Goal: Information Seeking & Learning: Compare options

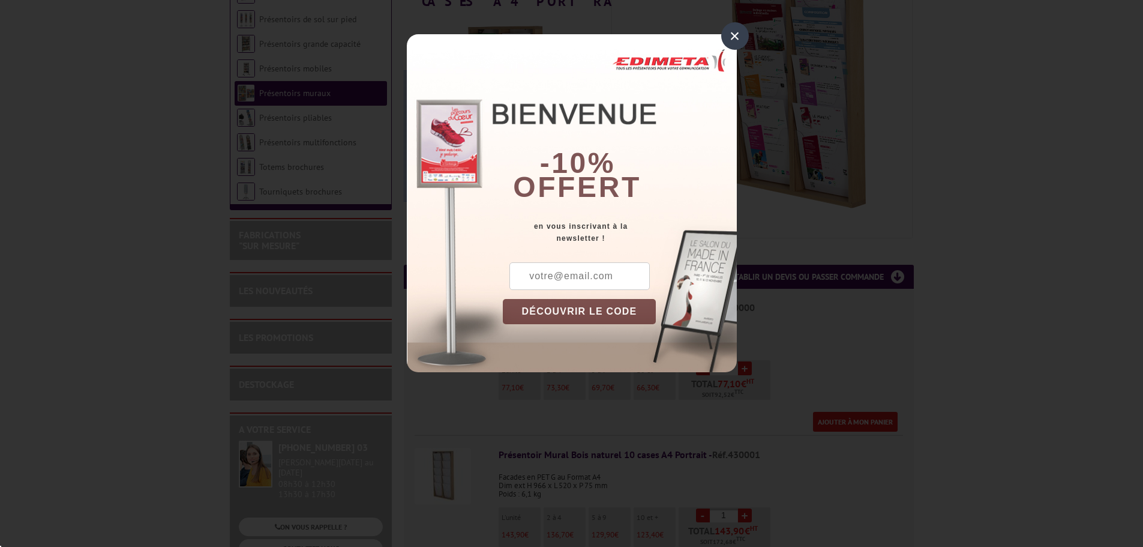
scroll to position [300, 0]
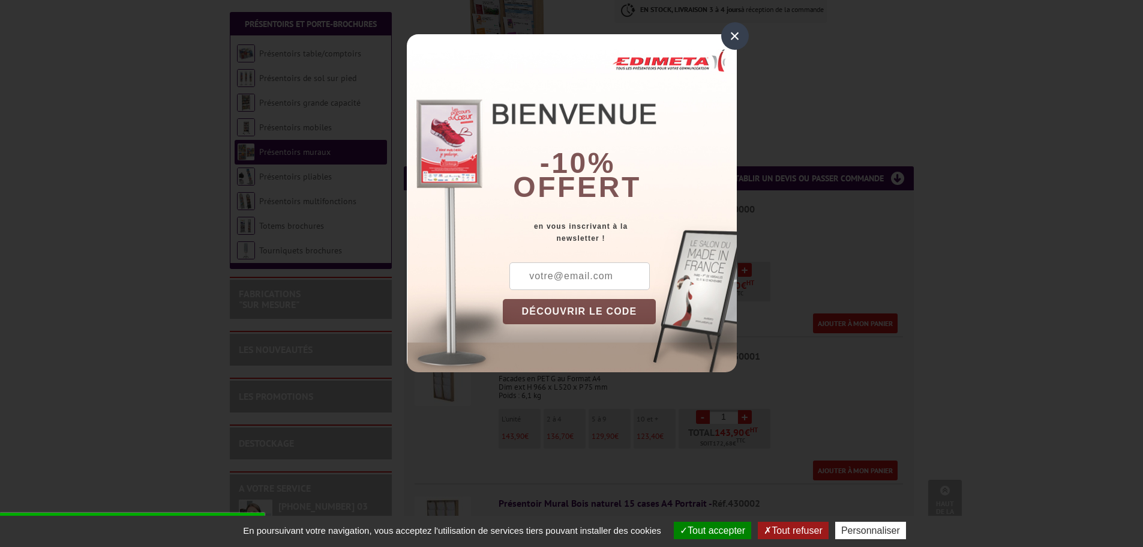
click at [740, 40] on div "×" at bounding box center [735, 36] width 28 height 28
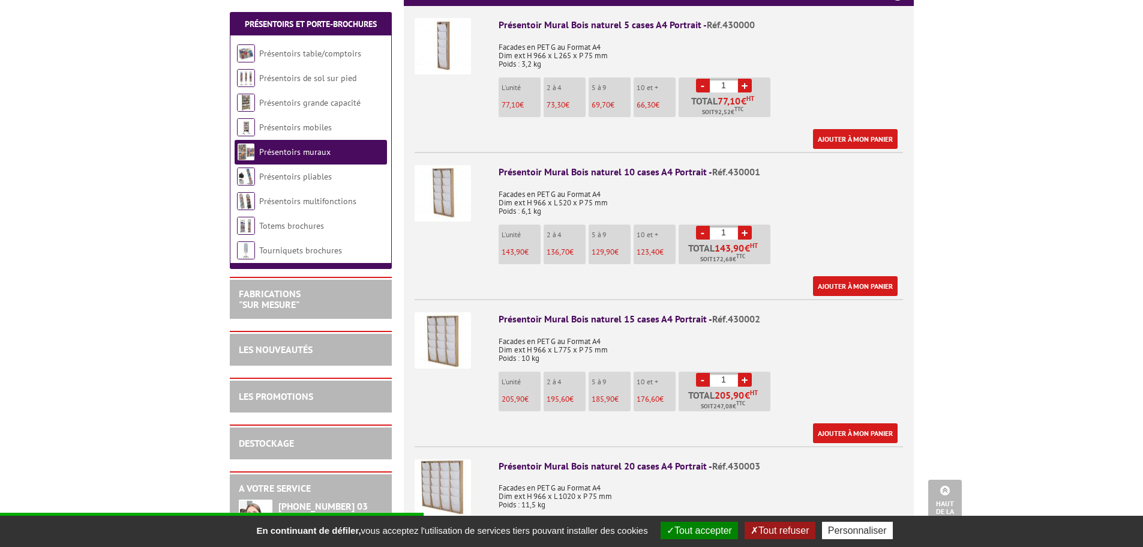
scroll to position [480, 0]
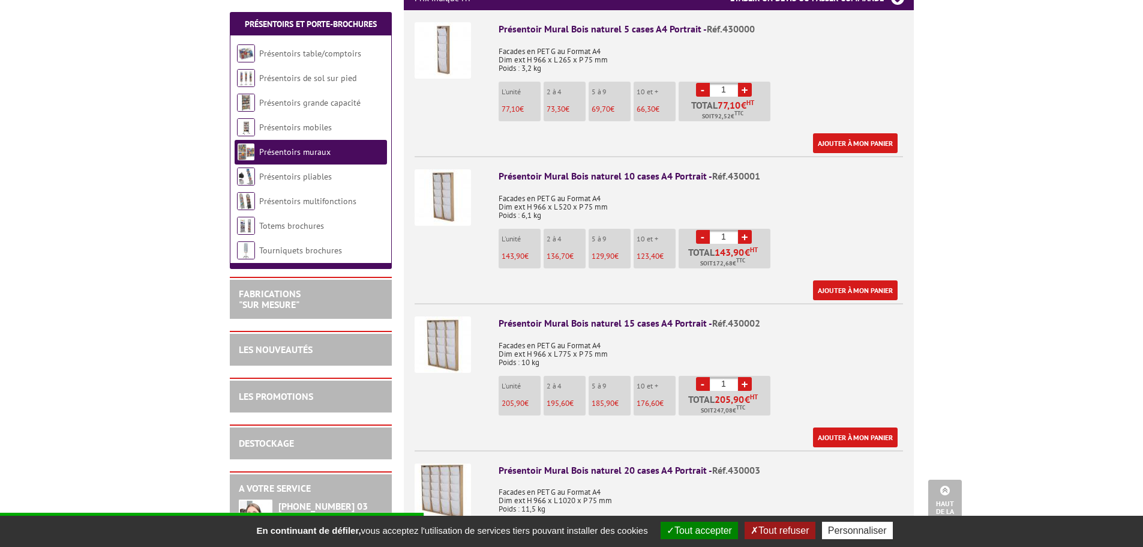
click at [287, 102] on link "Présentoirs grande capacité" at bounding box center [309, 102] width 101 height 11
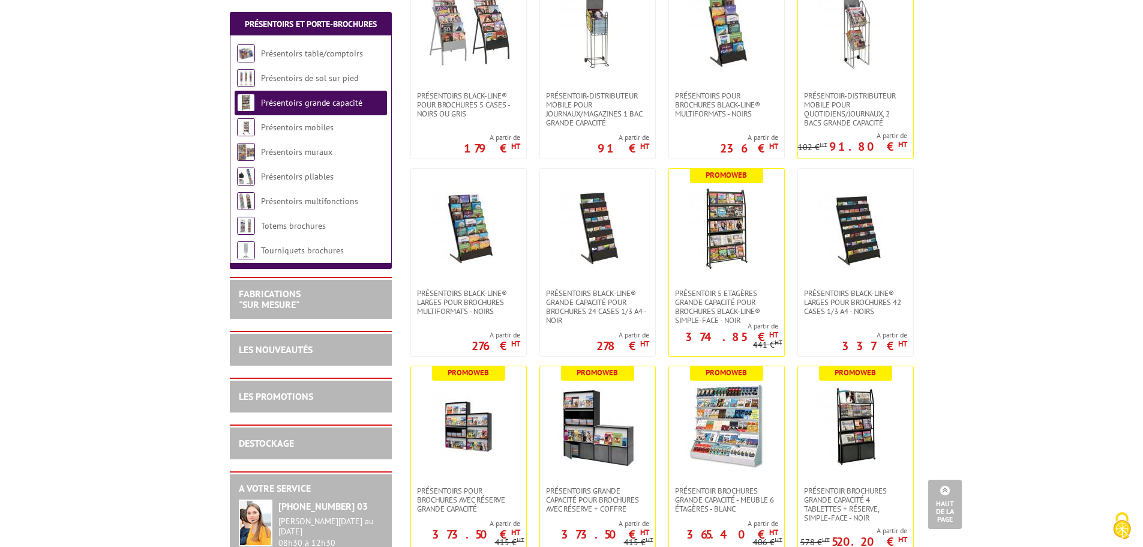
scroll to position [300, 0]
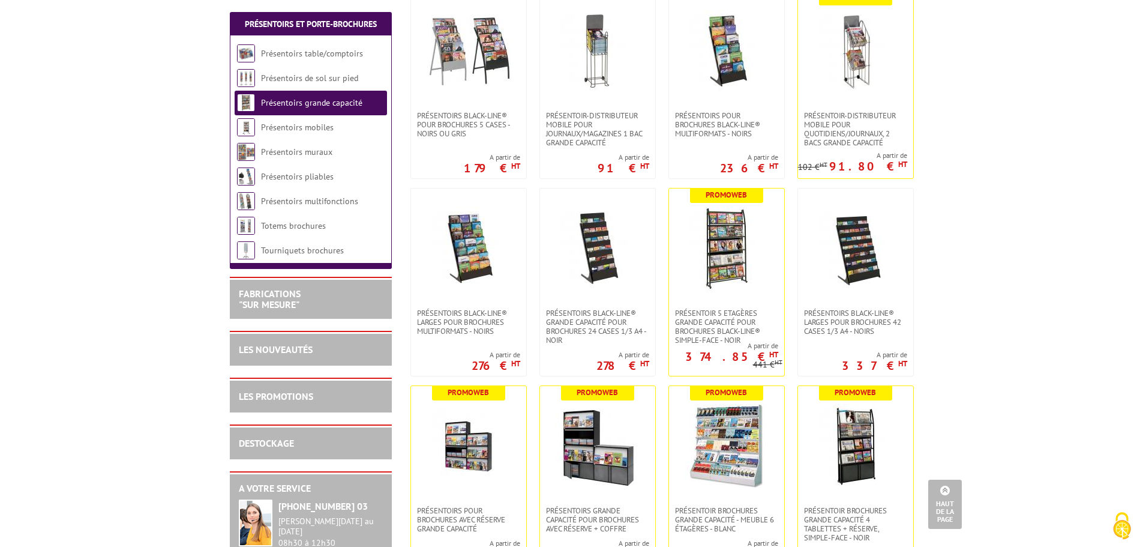
click at [490, 232] on img at bounding box center [469, 248] width 84 height 84
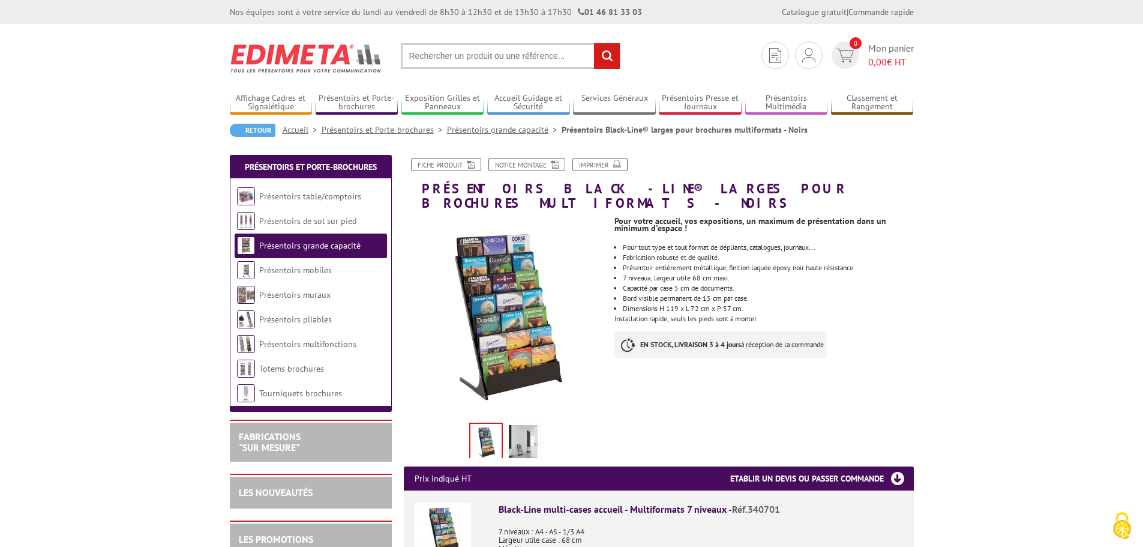
click at [527, 425] on img at bounding box center [523, 443] width 29 height 37
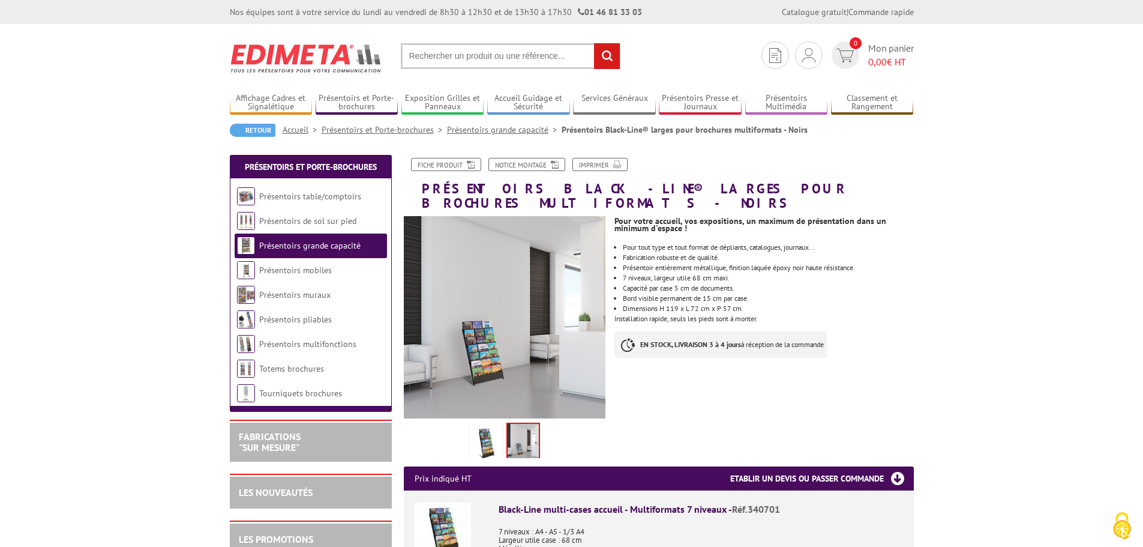
click at [484, 425] on img at bounding box center [486, 443] width 29 height 37
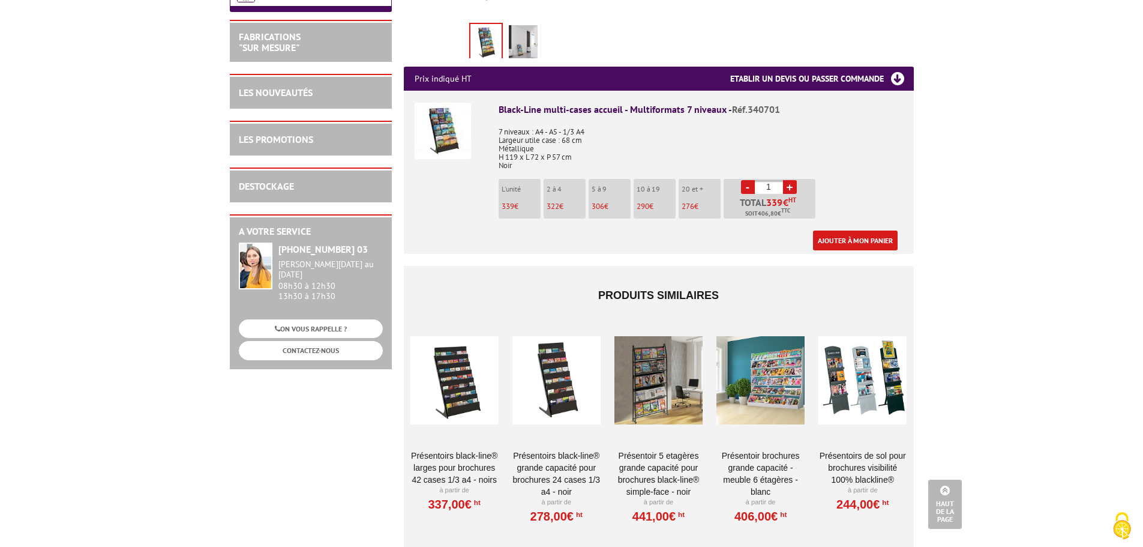
scroll to position [420, 0]
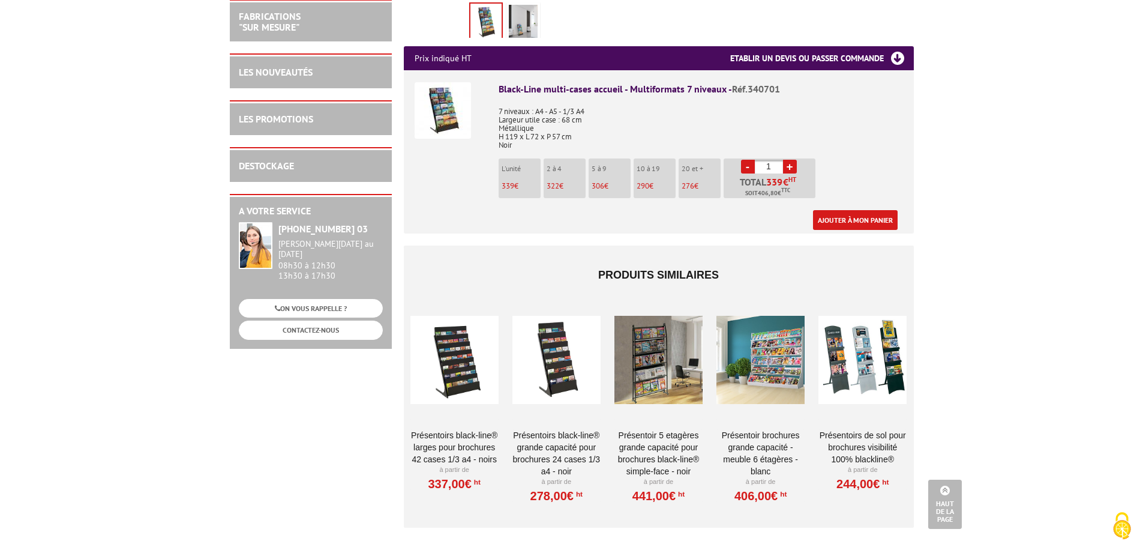
click at [653, 337] on div at bounding box center [658, 360] width 88 height 120
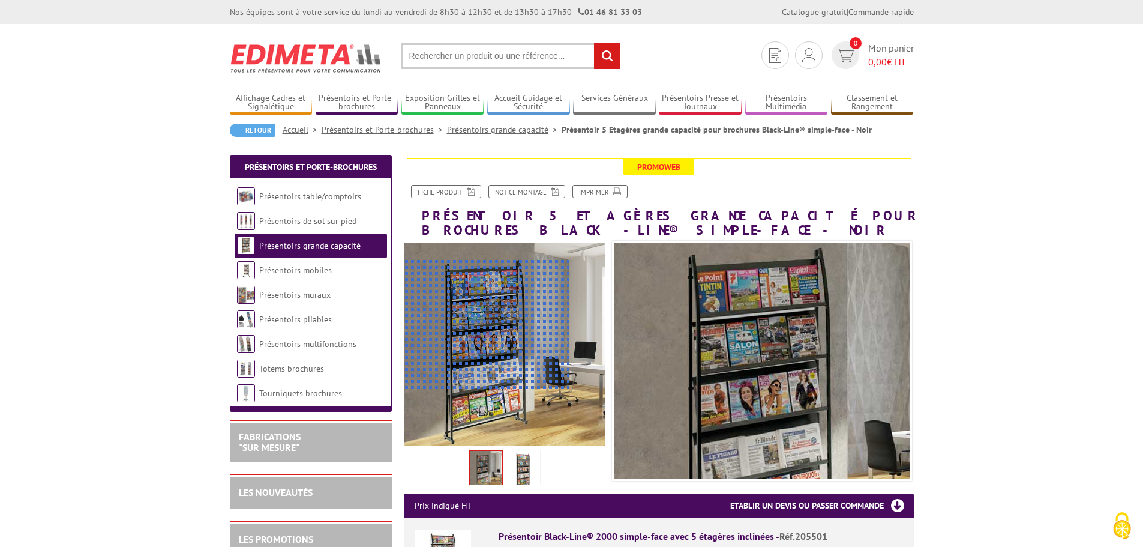
click at [469, 323] on div at bounding box center [487, 323] width 166 height 132
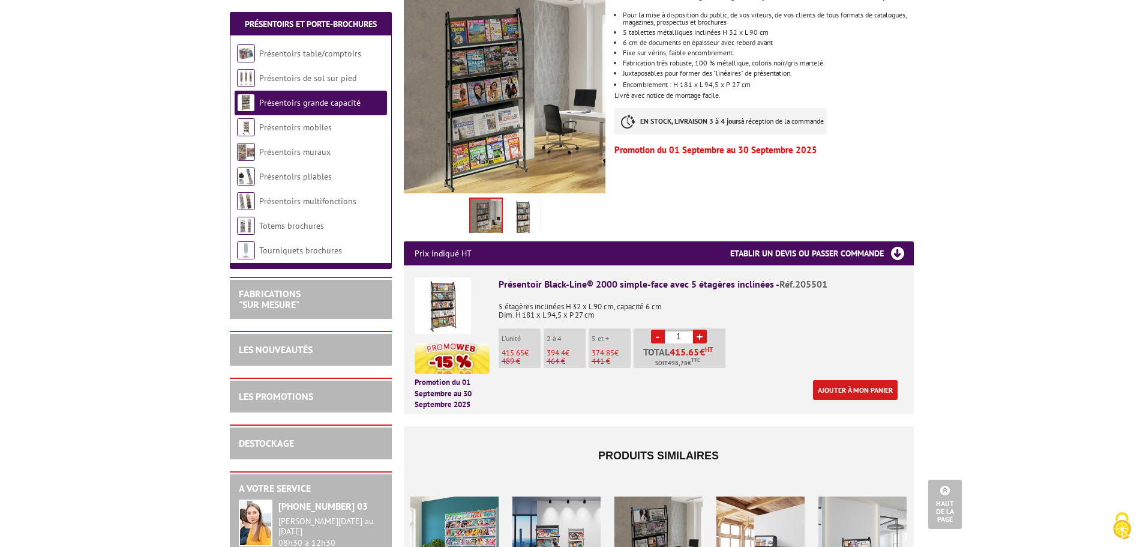
scroll to position [180, 0]
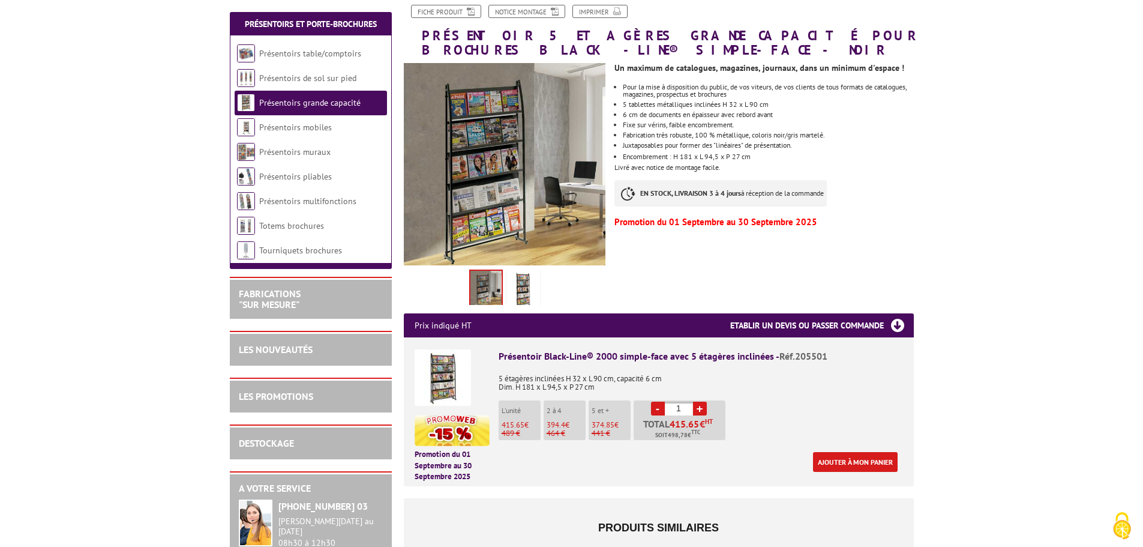
click at [263, 132] on link "Présentoirs mobiles" at bounding box center [295, 127] width 73 height 11
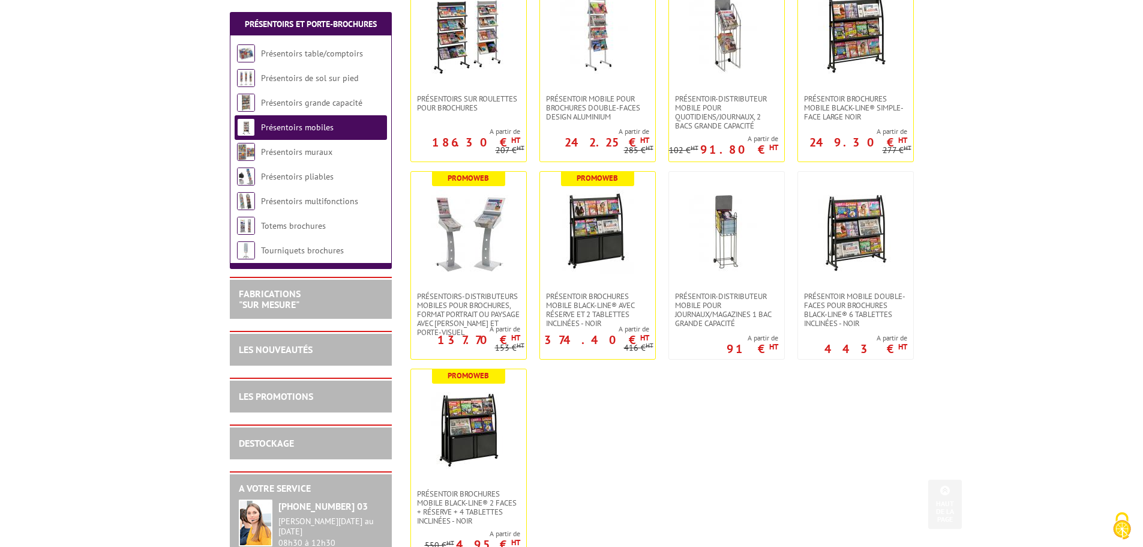
scroll to position [300, 0]
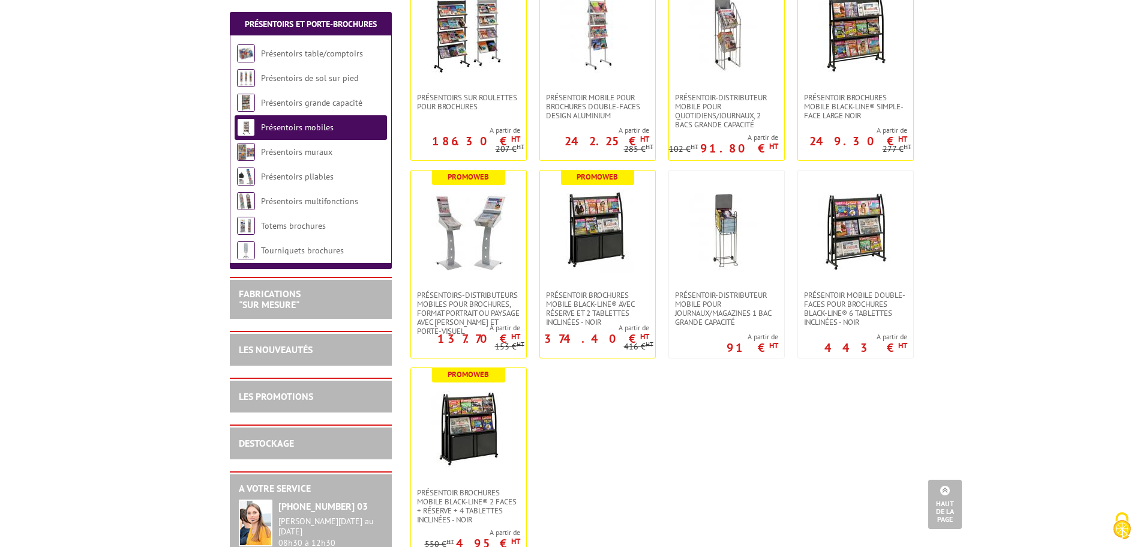
click at [277, 80] on link "Présentoirs de sol sur pied" at bounding box center [309, 78] width 97 height 11
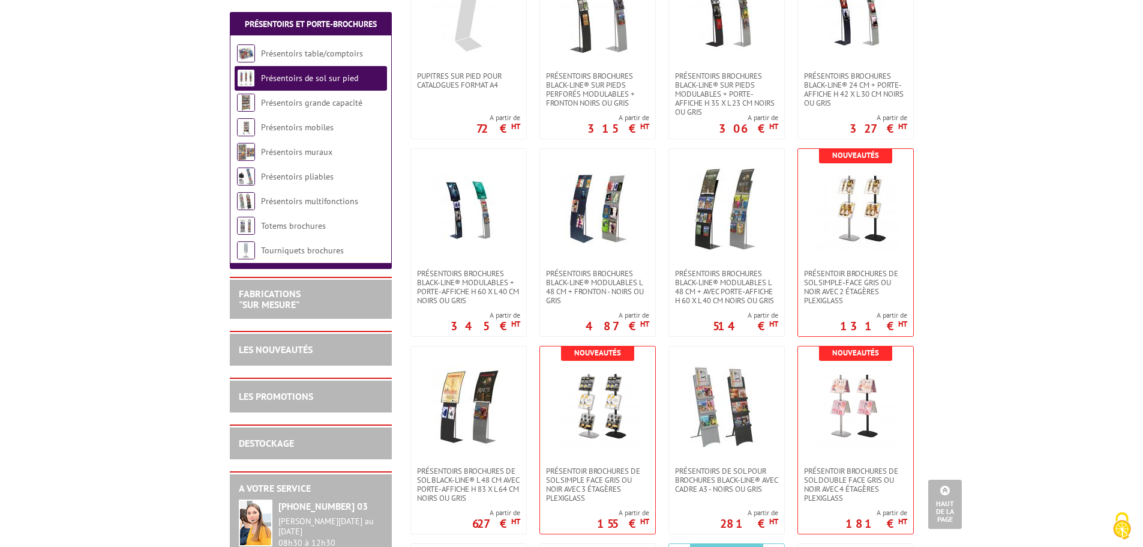
scroll to position [1320, 0]
click at [721, 194] on img at bounding box center [727, 208] width 84 height 84
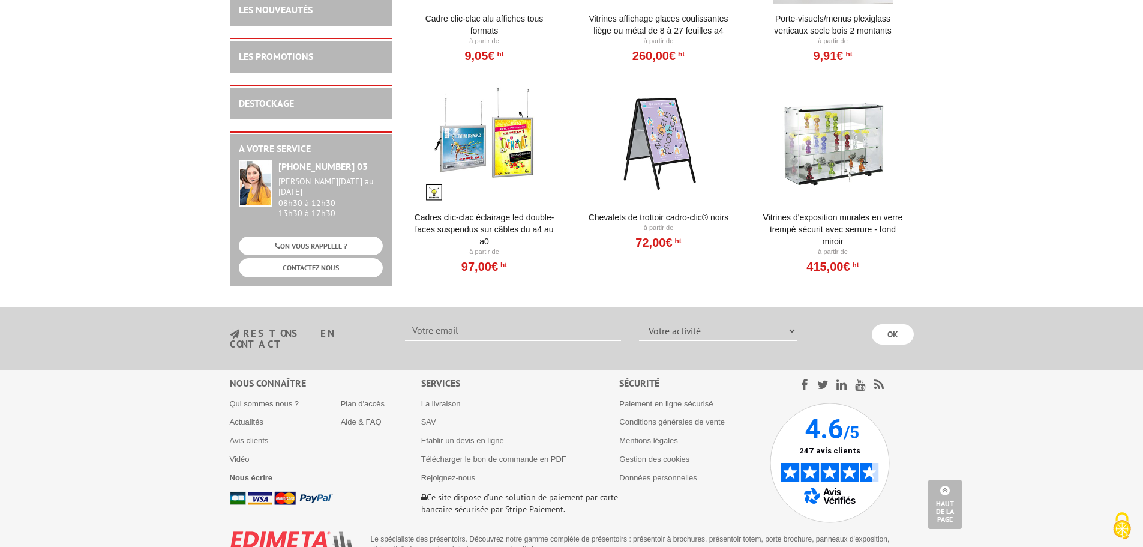
scroll to position [2249, 0]
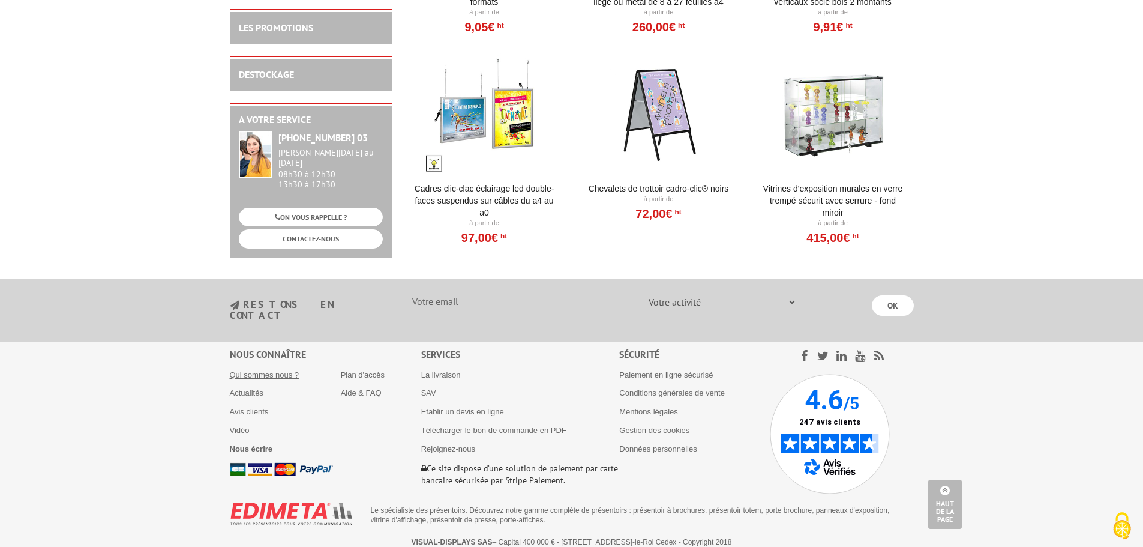
click at [280, 370] on link "Qui sommes nous ?" at bounding box center [265, 374] width 70 height 9
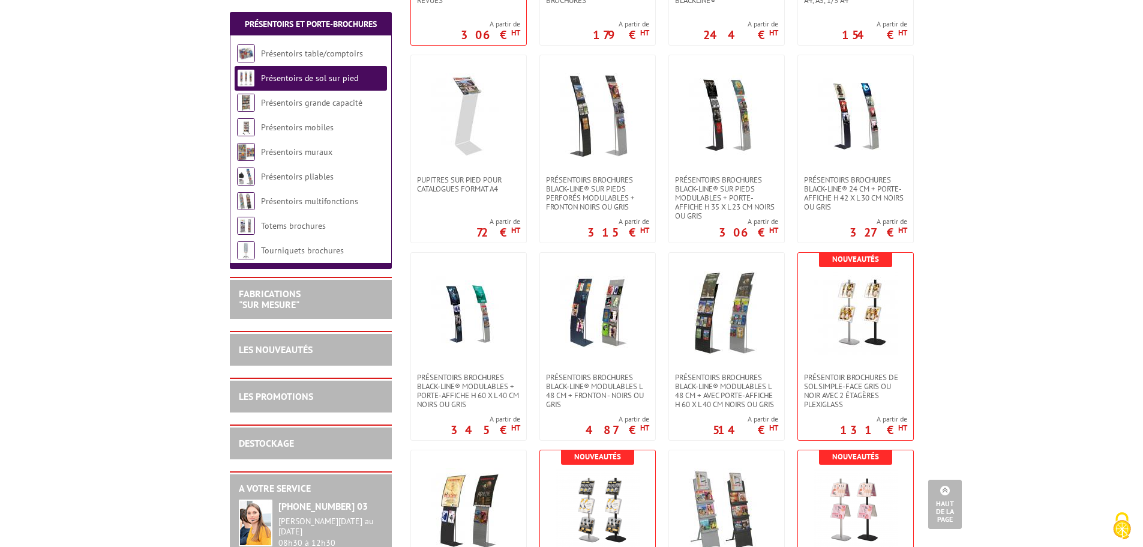
scroll to position [1227, 0]
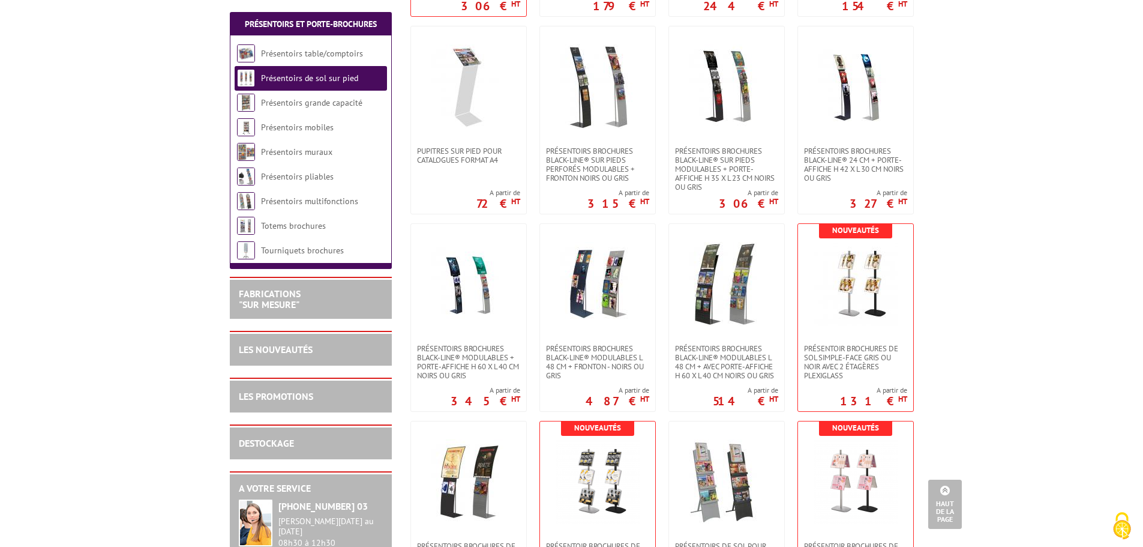
click at [590, 271] on img at bounding box center [598, 284] width 84 height 84
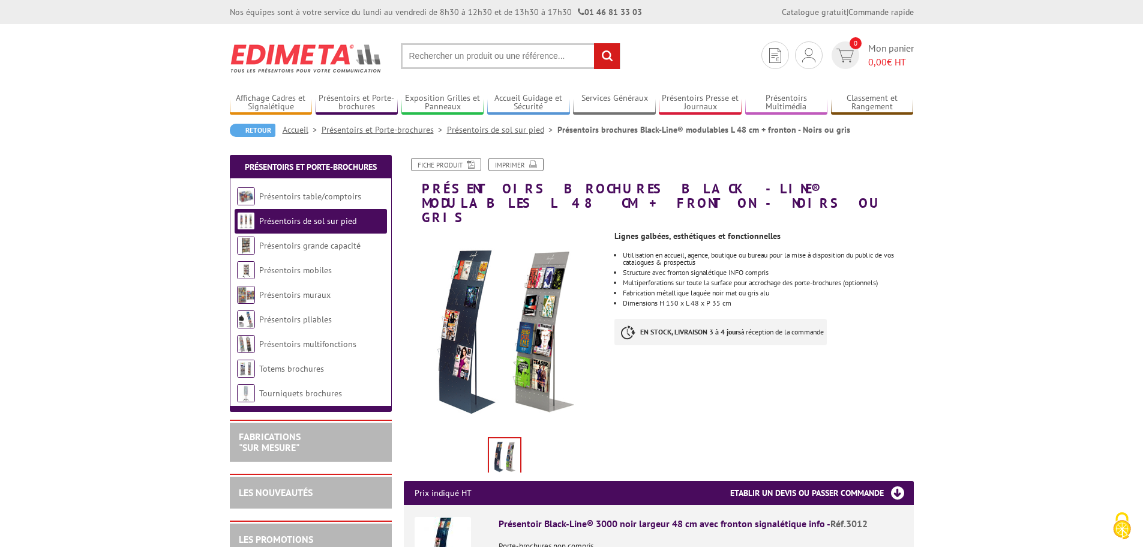
click at [451, 334] on img at bounding box center [505, 332] width 202 height 202
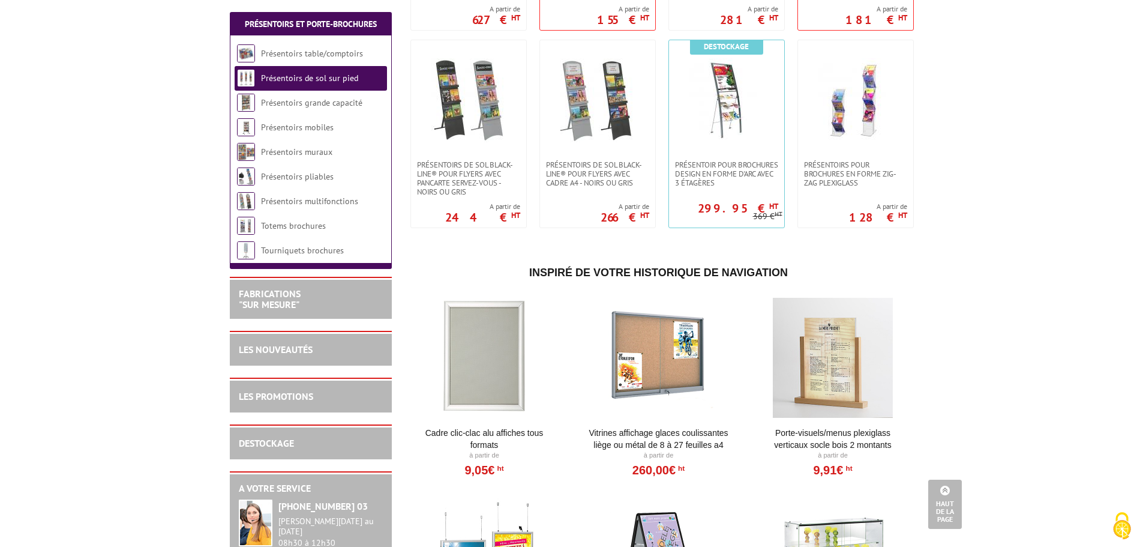
scroll to position [1707, 0]
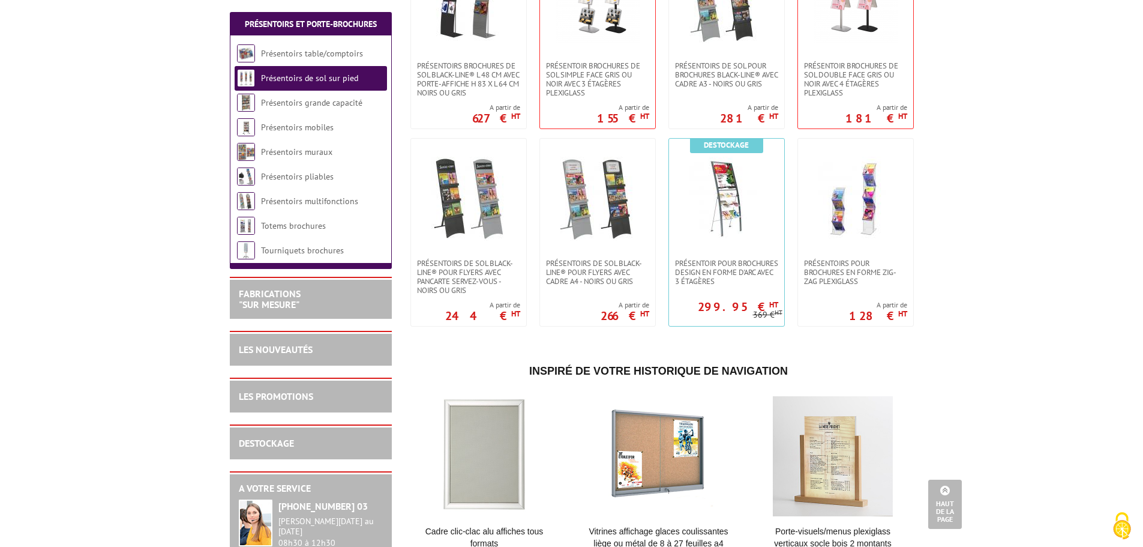
click at [329, 102] on link "Présentoirs grande capacité" at bounding box center [311, 102] width 101 height 11
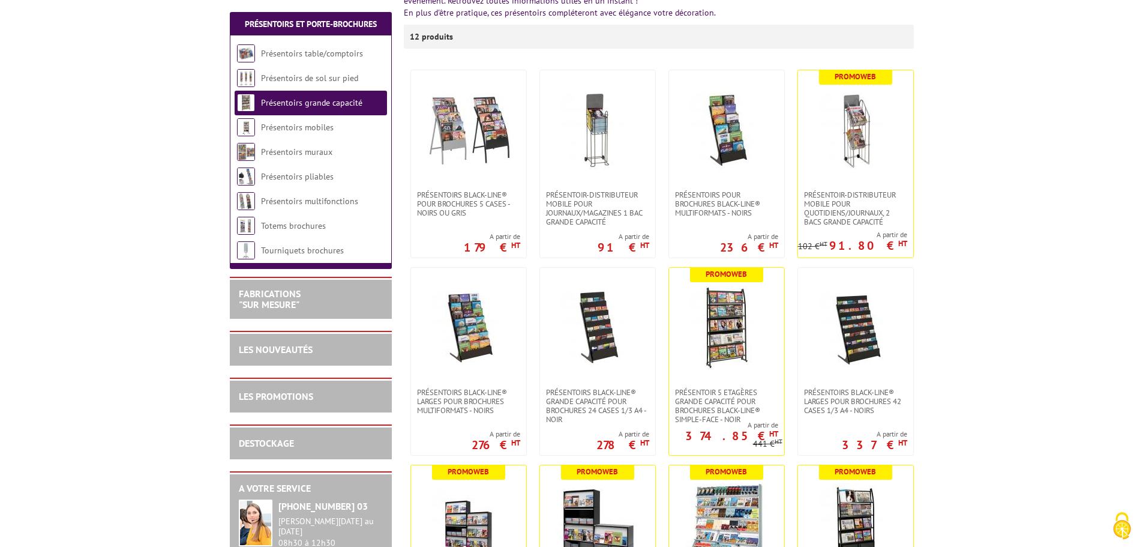
scroll to position [240, 0]
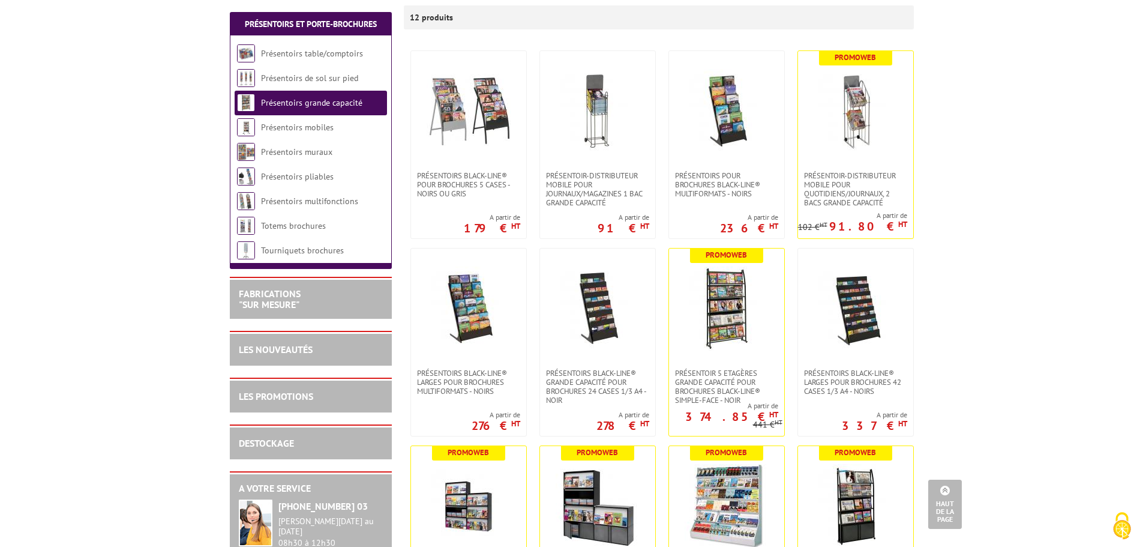
click at [720, 305] on img at bounding box center [727, 308] width 84 height 84
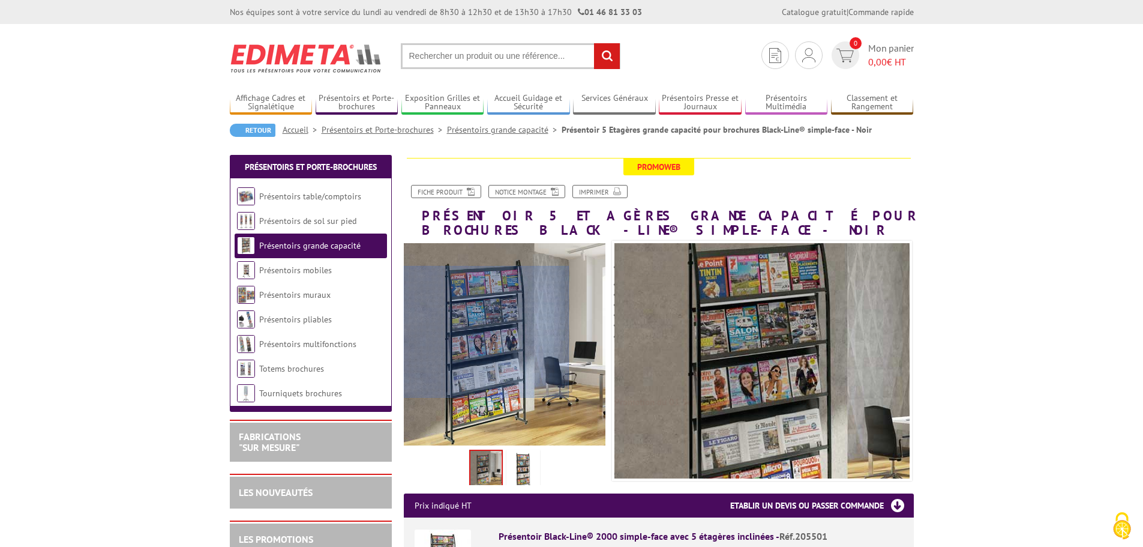
click at [460, 332] on div at bounding box center [487, 332] width 166 height 132
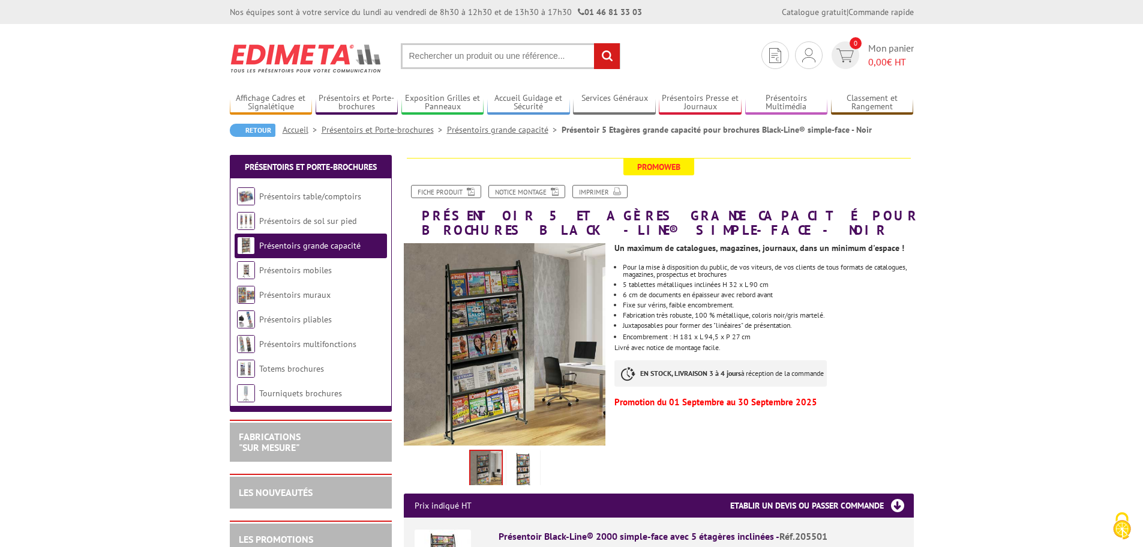
click at [525, 470] on img at bounding box center [523, 470] width 29 height 37
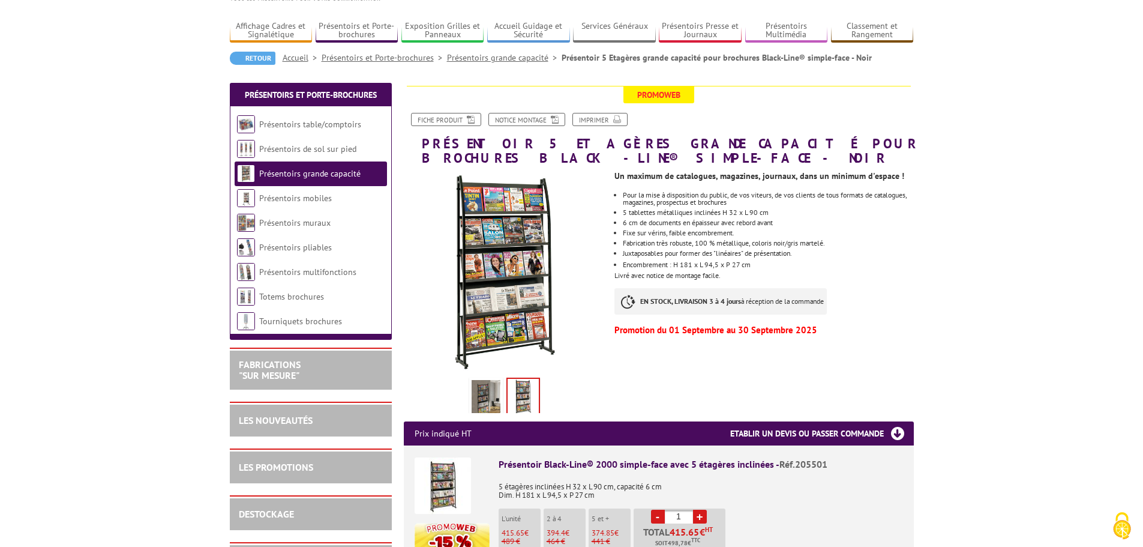
scroll to position [60, 0]
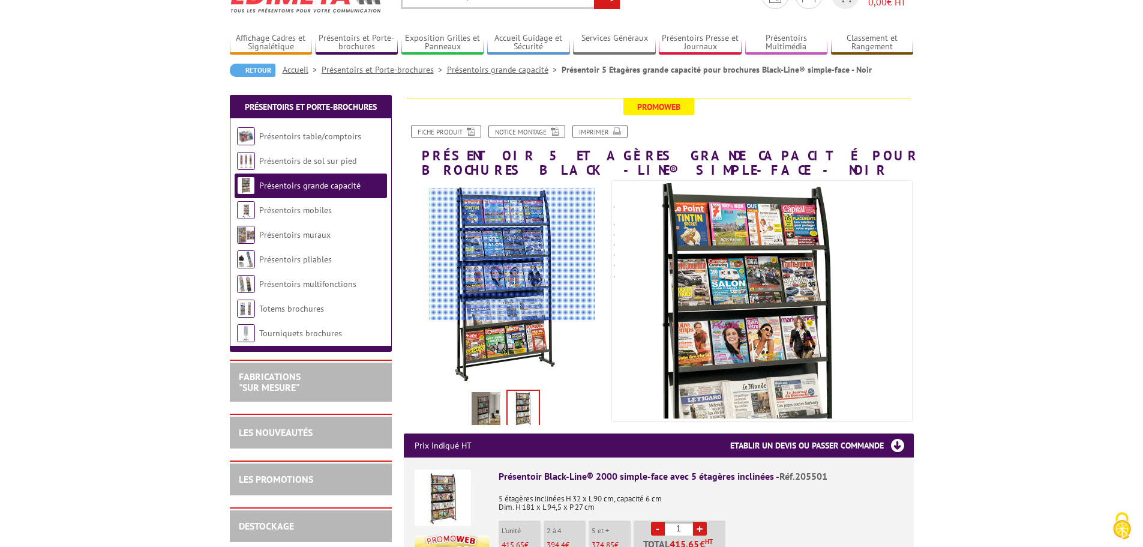
click at [512, 254] on div at bounding box center [513, 254] width 166 height 132
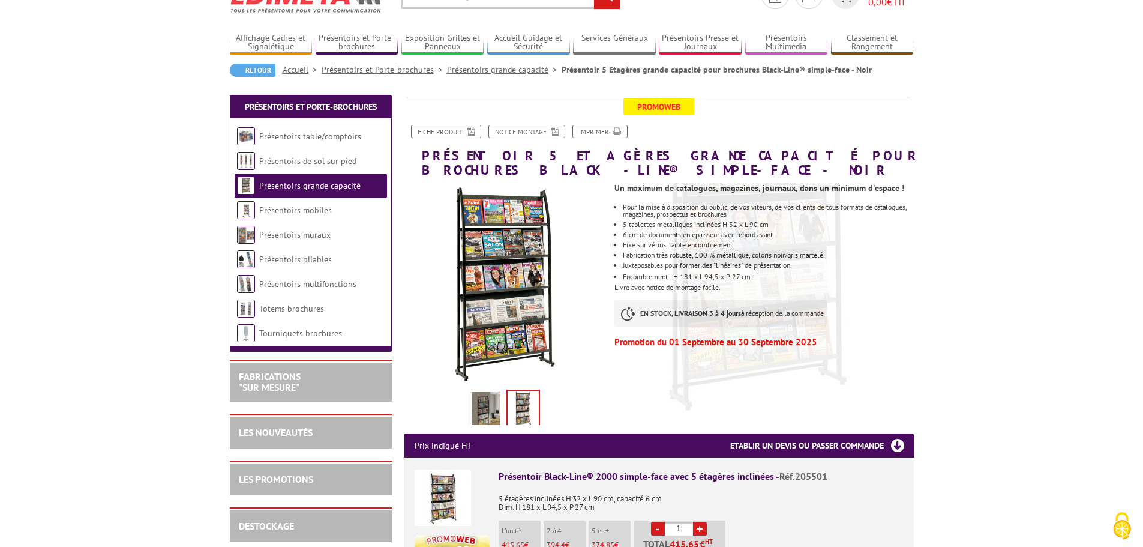
click at [521, 405] on img at bounding box center [523, 409] width 31 height 37
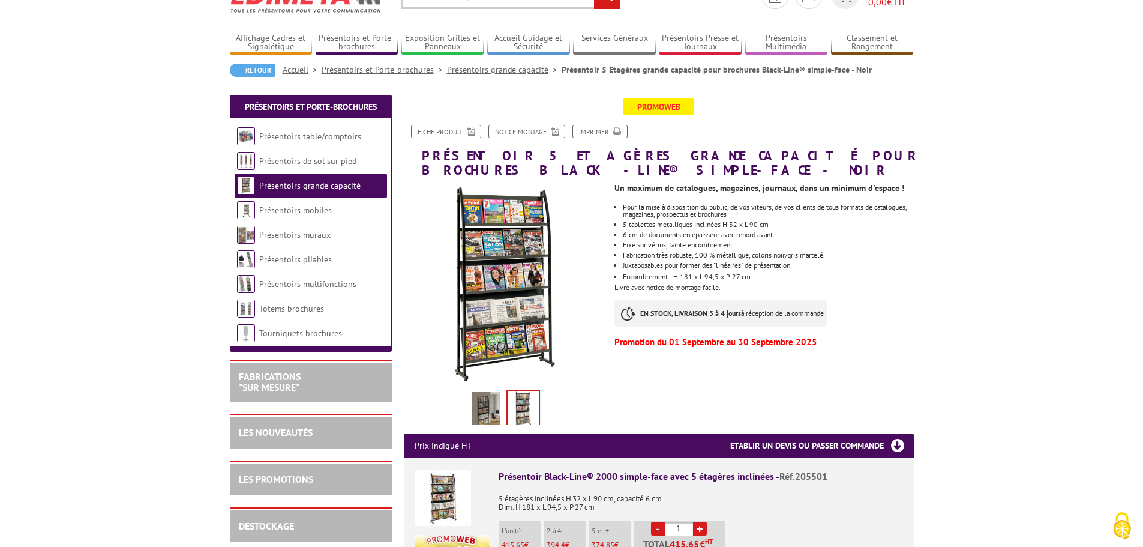
click at [520, 414] on img at bounding box center [523, 409] width 31 height 37
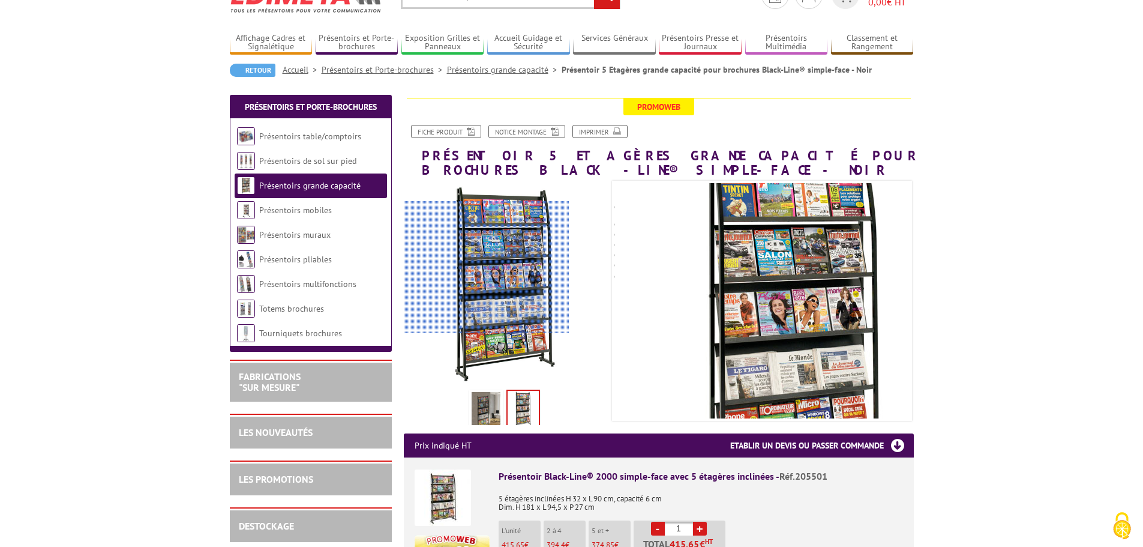
click at [478, 267] on div at bounding box center [487, 267] width 166 height 132
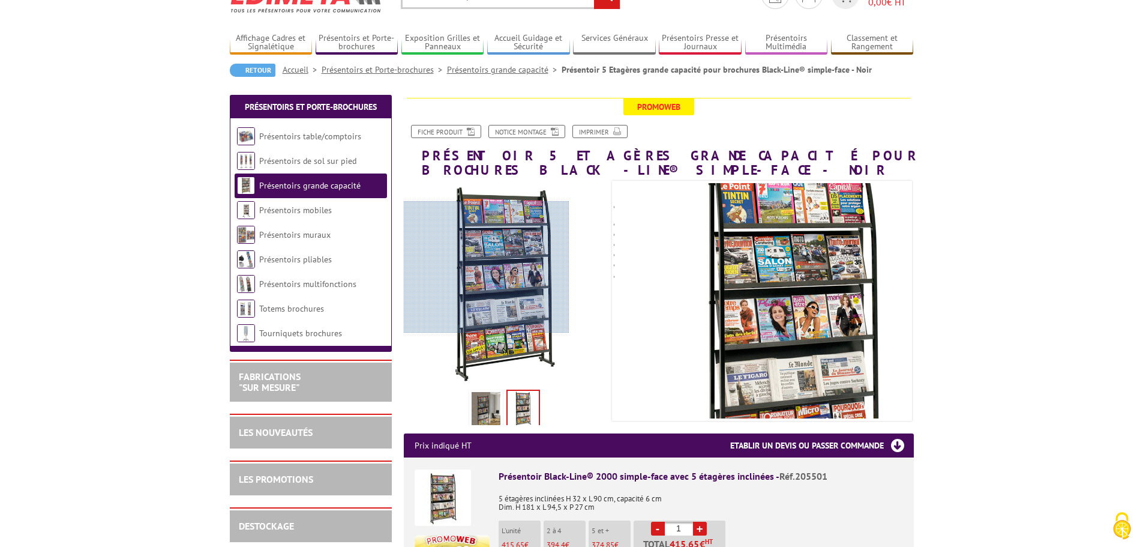
click at [481, 267] on div at bounding box center [487, 267] width 166 height 132
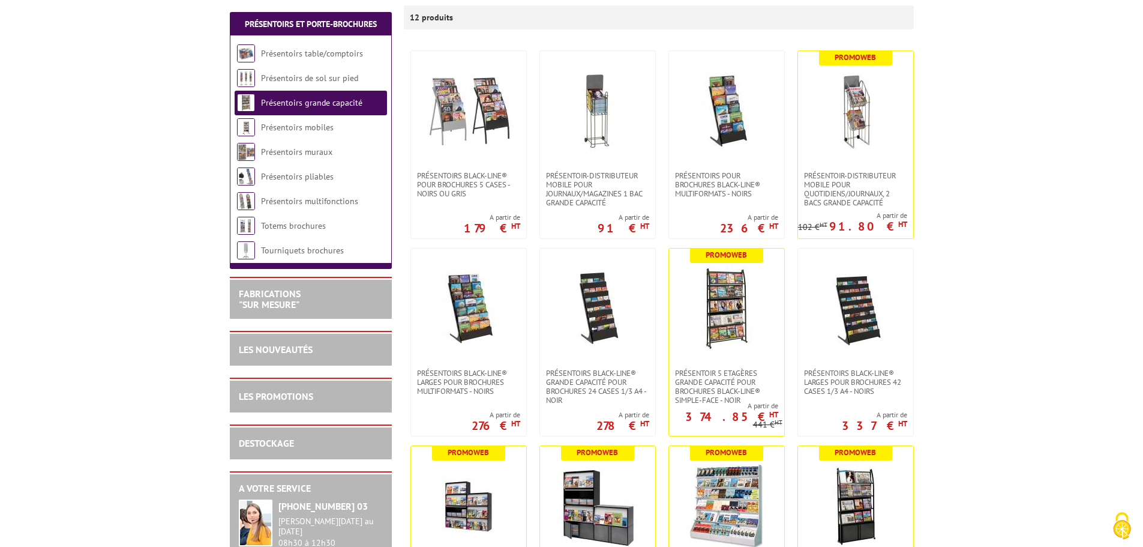
click at [461, 307] on img at bounding box center [469, 308] width 84 height 84
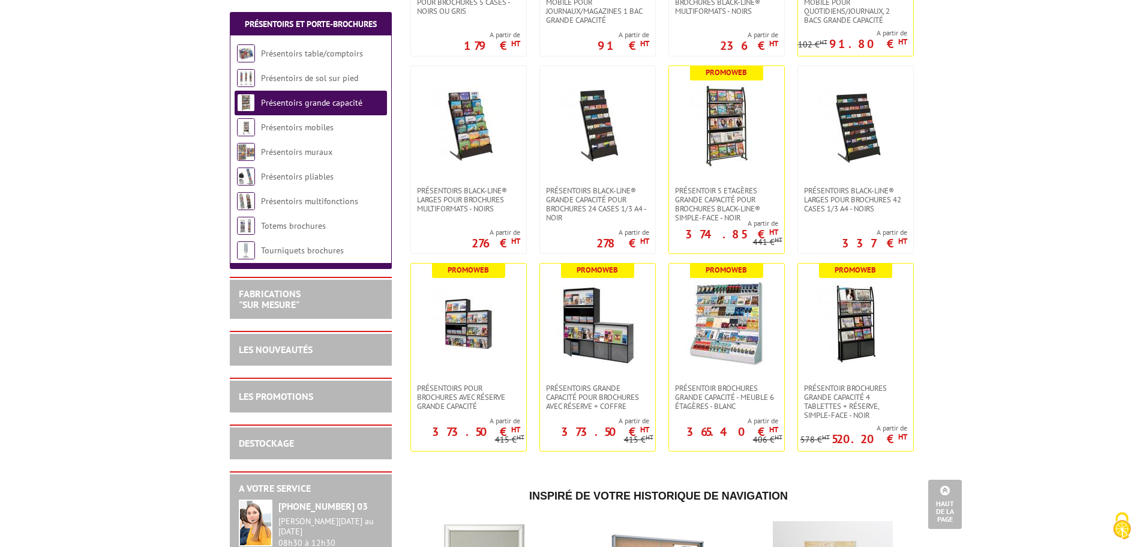
scroll to position [420, 0]
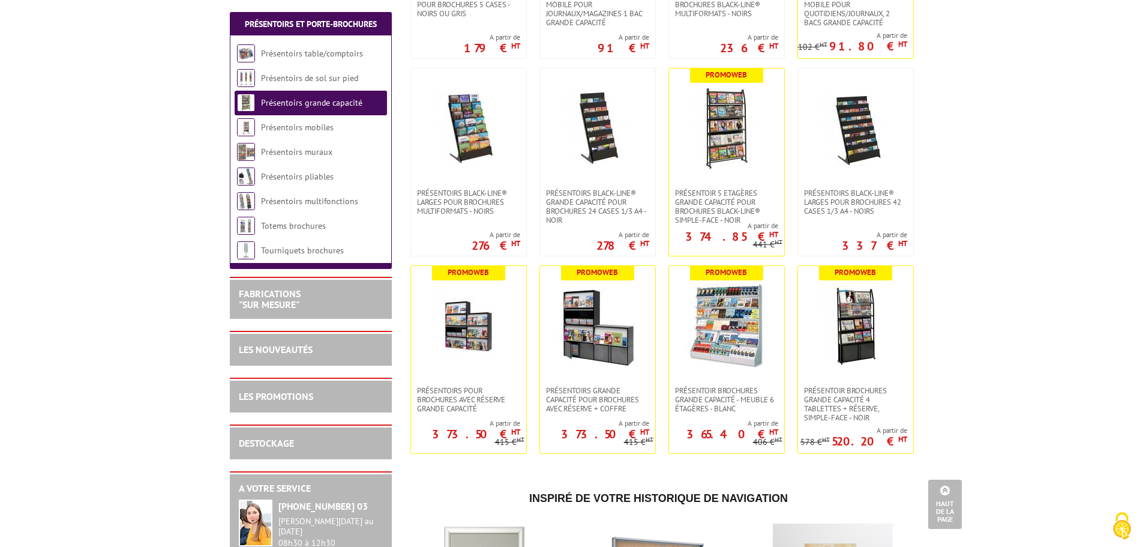
click at [865, 322] on img at bounding box center [856, 326] width 84 height 84
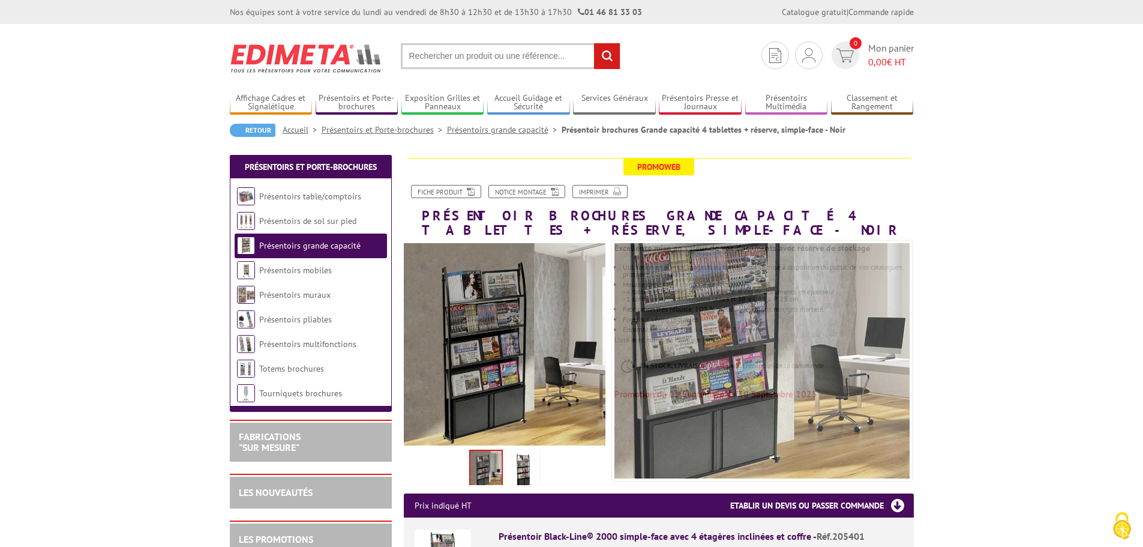
click at [521, 468] on img at bounding box center [523, 470] width 29 height 37
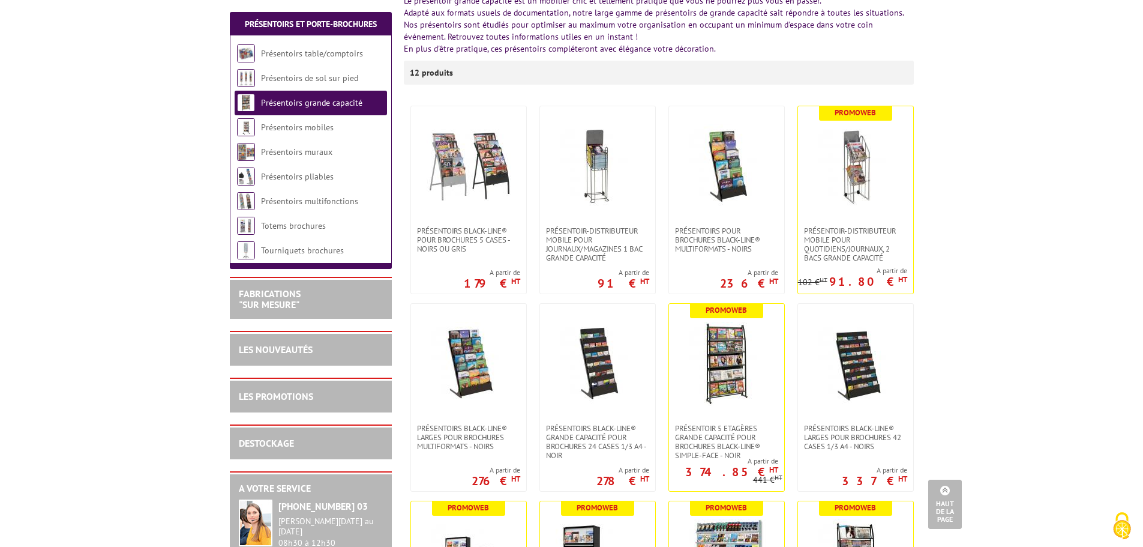
scroll to position [121, 0]
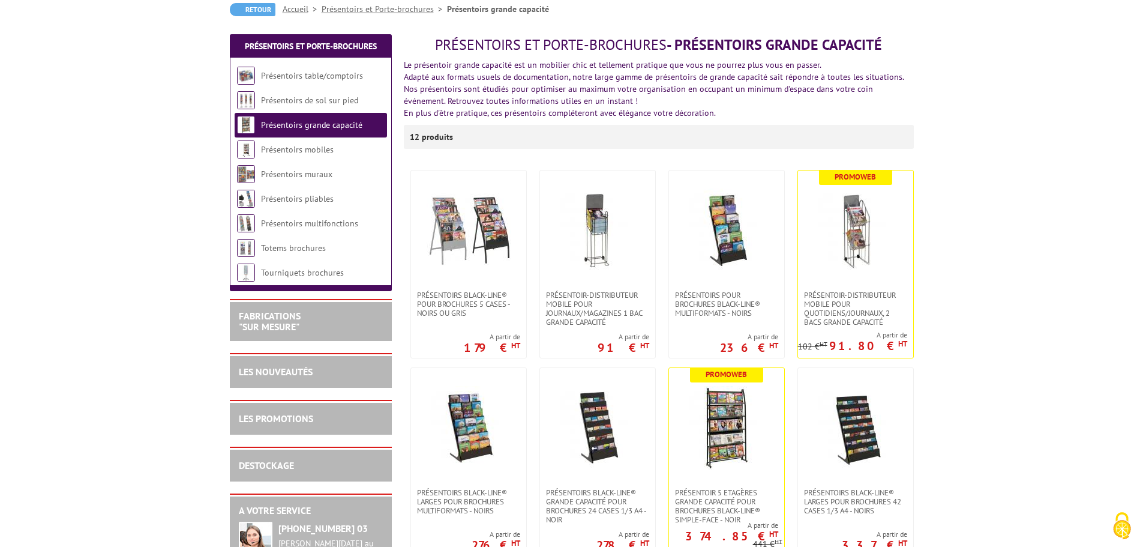
click at [480, 224] on img at bounding box center [469, 230] width 84 height 84
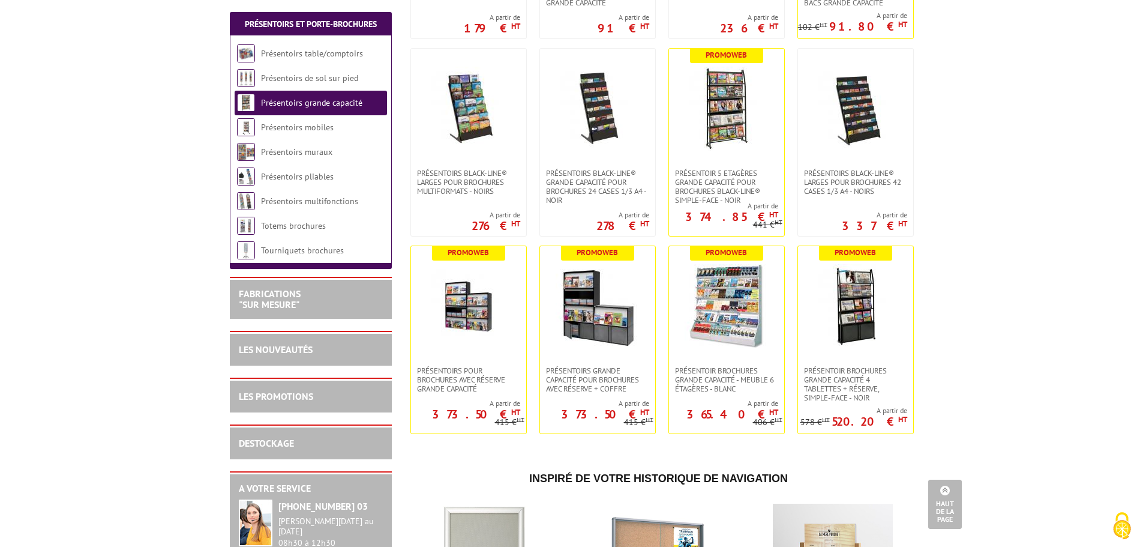
scroll to position [421, 0]
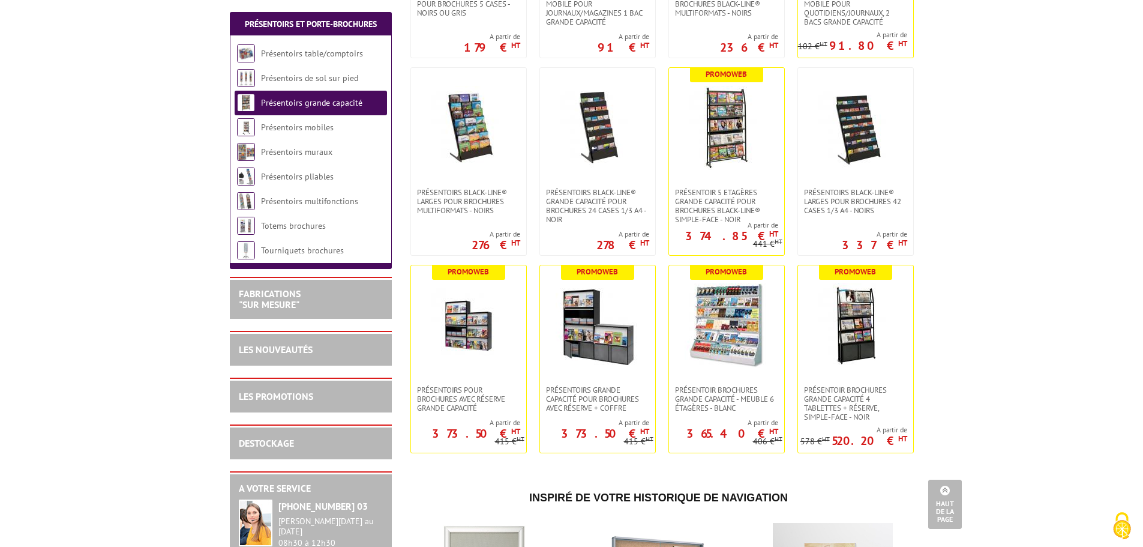
click at [312, 130] on link "Présentoirs mobiles" at bounding box center [297, 127] width 73 height 11
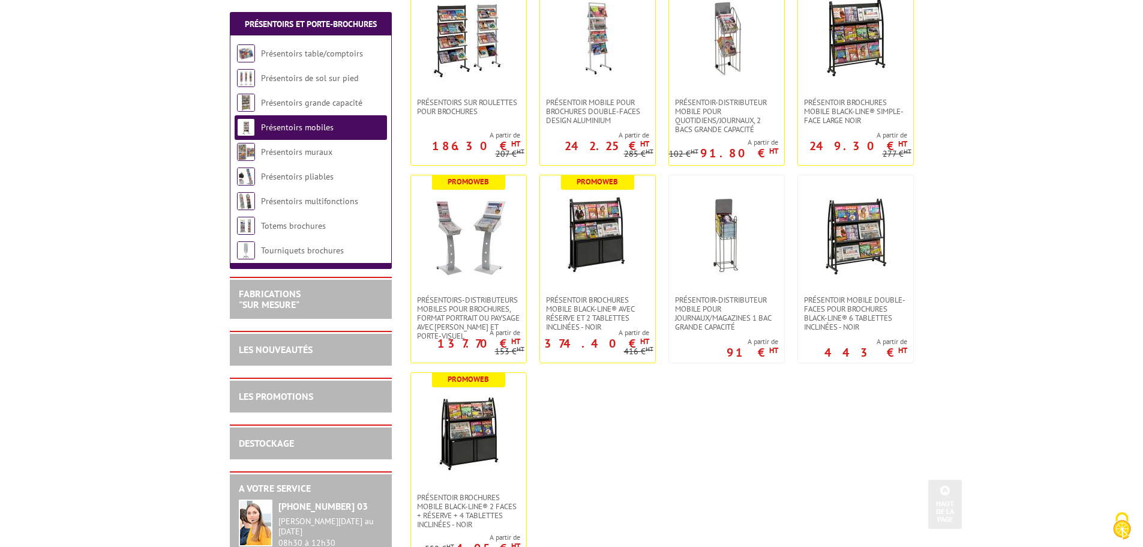
scroll to position [300, 0]
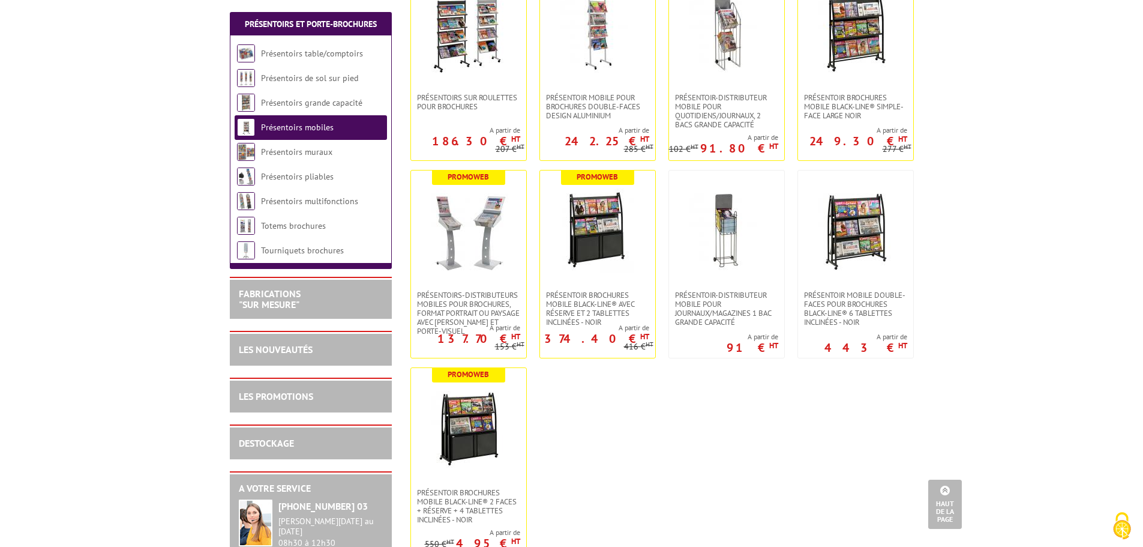
click at [286, 149] on link "Présentoirs muraux" at bounding box center [296, 151] width 71 height 11
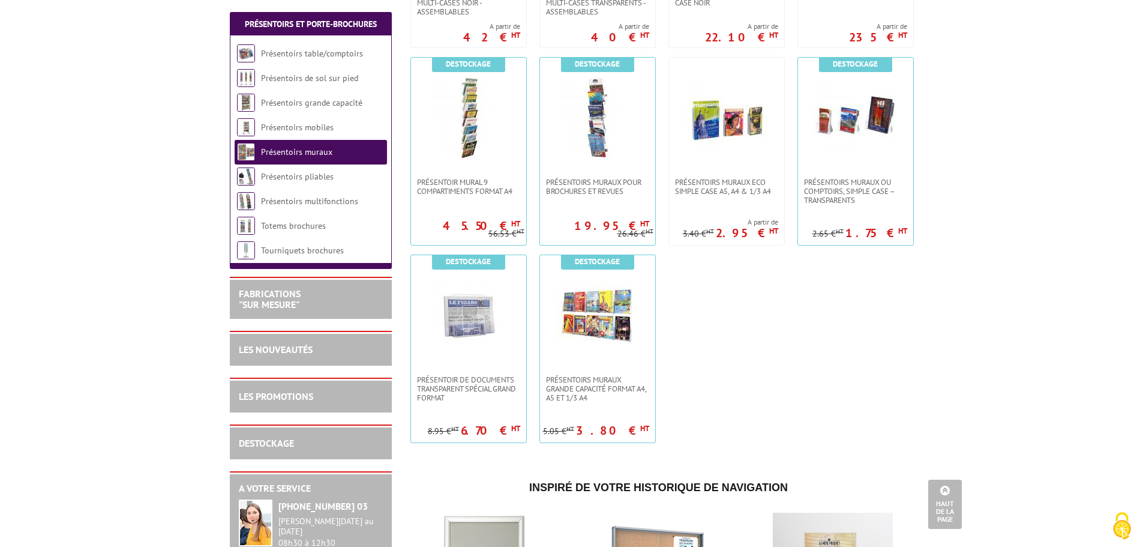
scroll to position [900, 0]
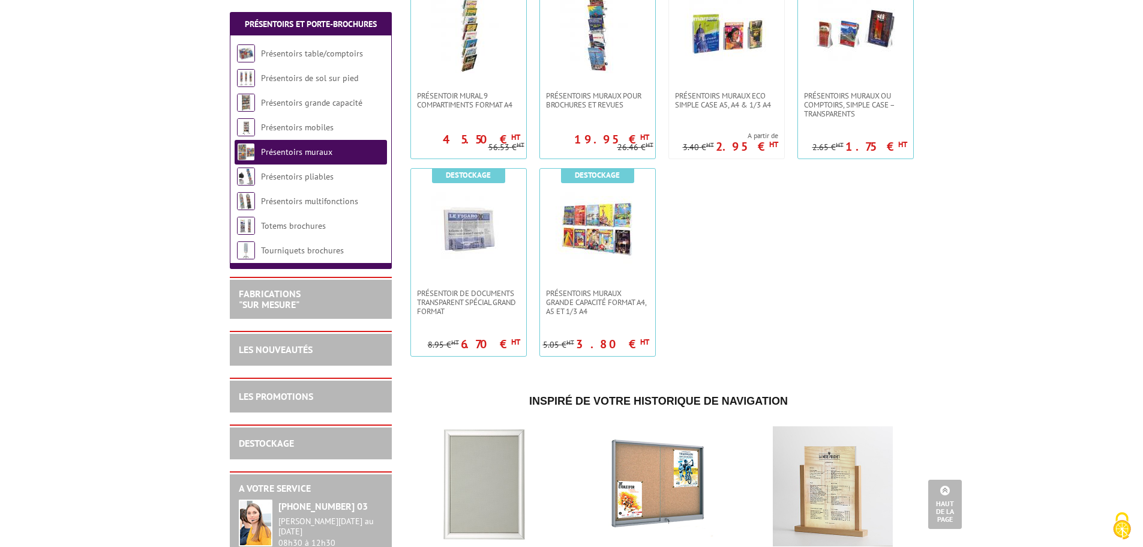
click at [307, 178] on link "Présentoirs pliables" at bounding box center [297, 176] width 73 height 11
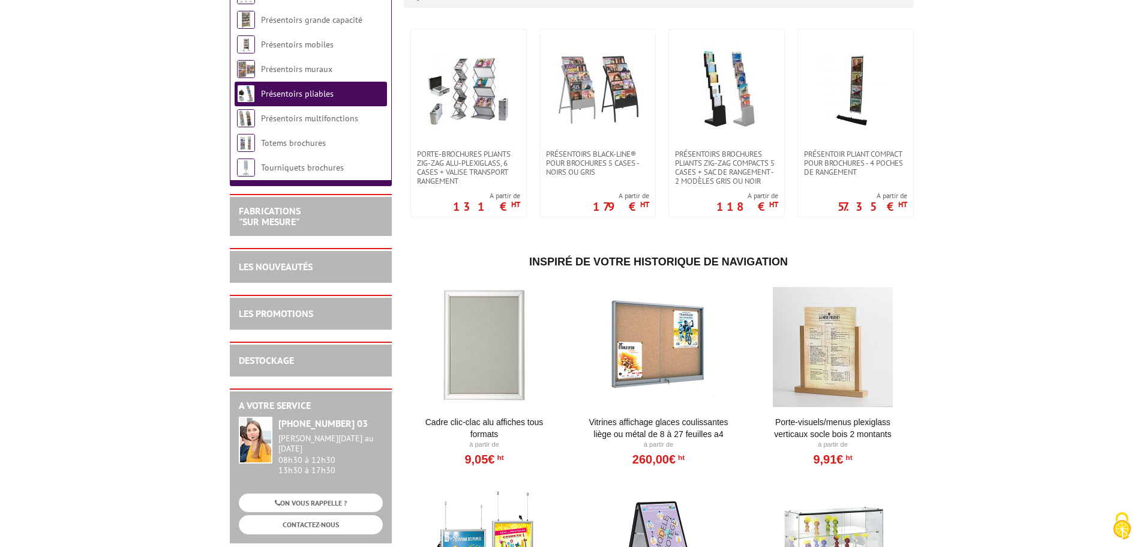
scroll to position [240, 0]
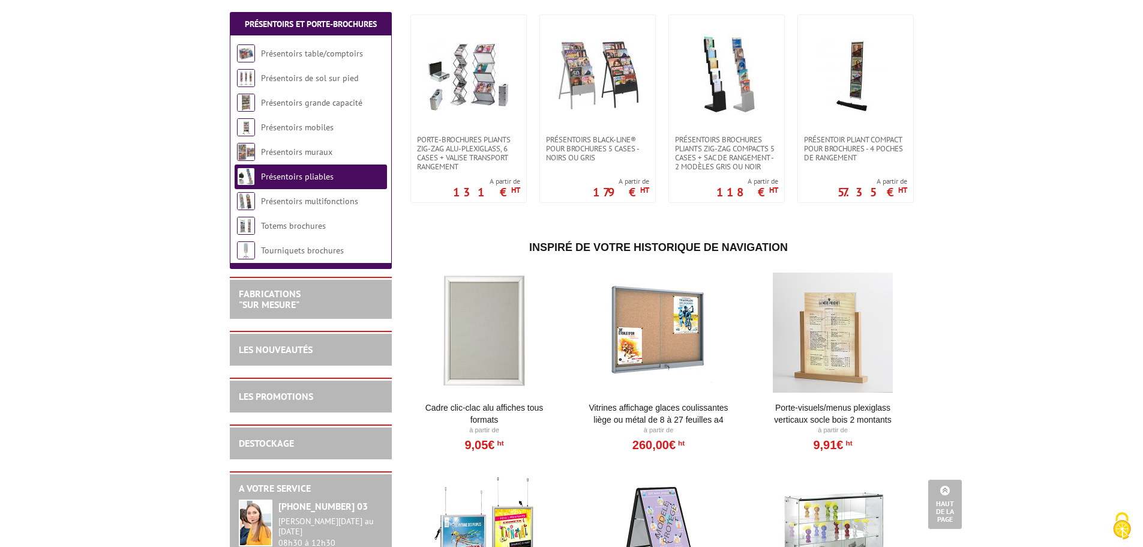
click at [299, 206] on link "Présentoirs multifonctions" at bounding box center [309, 201] width 97 height 11
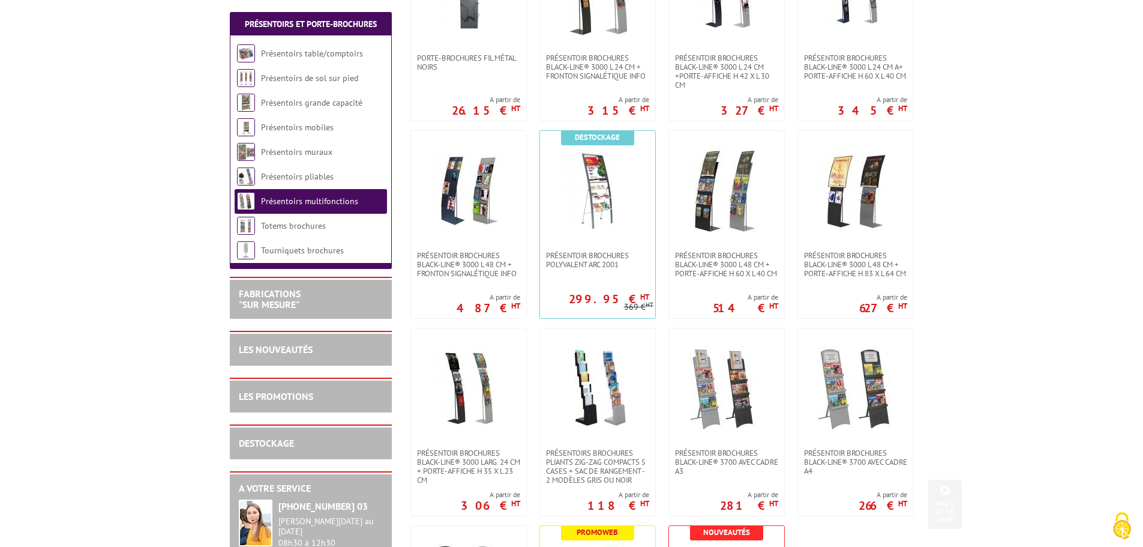
scroll to position [360, 0]
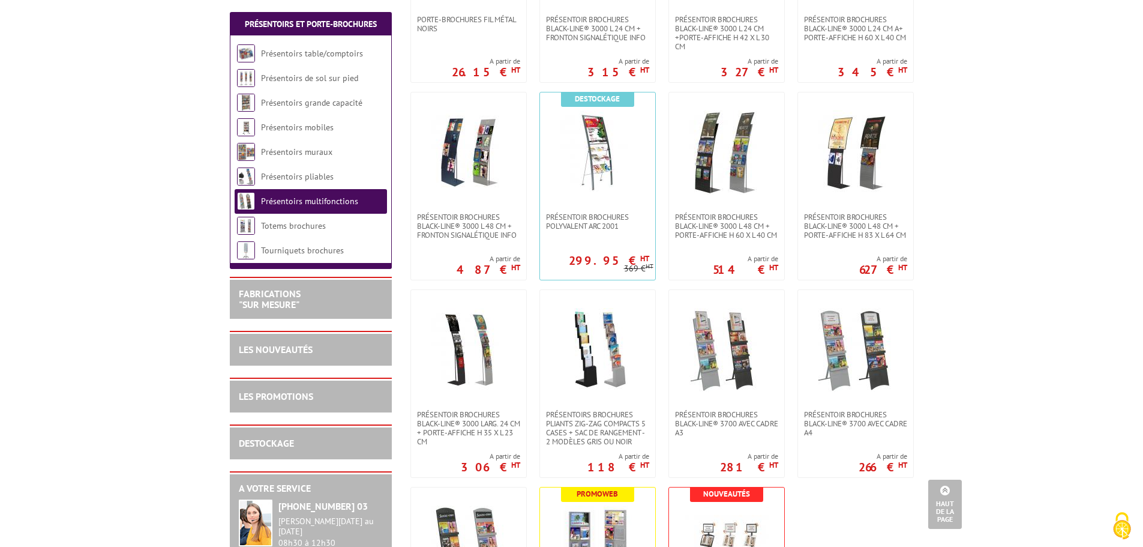
click at [856, 347] on img at bounding box center [856, 350] width 84 height 84
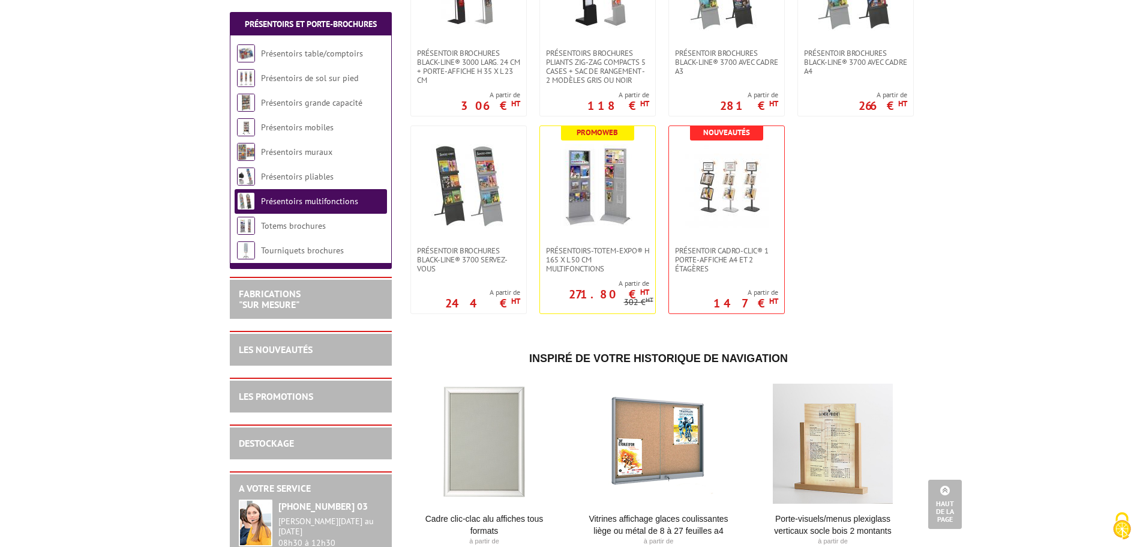
scroll to position [720, 0]
click at [304, 225] on link "Totems brochures" at bounding box center [293, 225] width 65 height 11
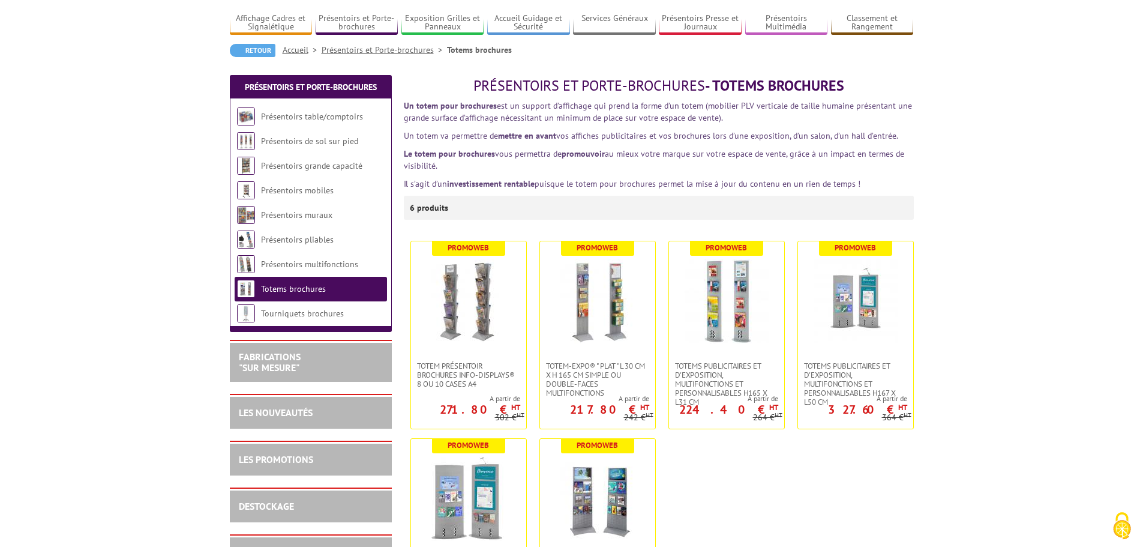
scroll to position [60, 0]
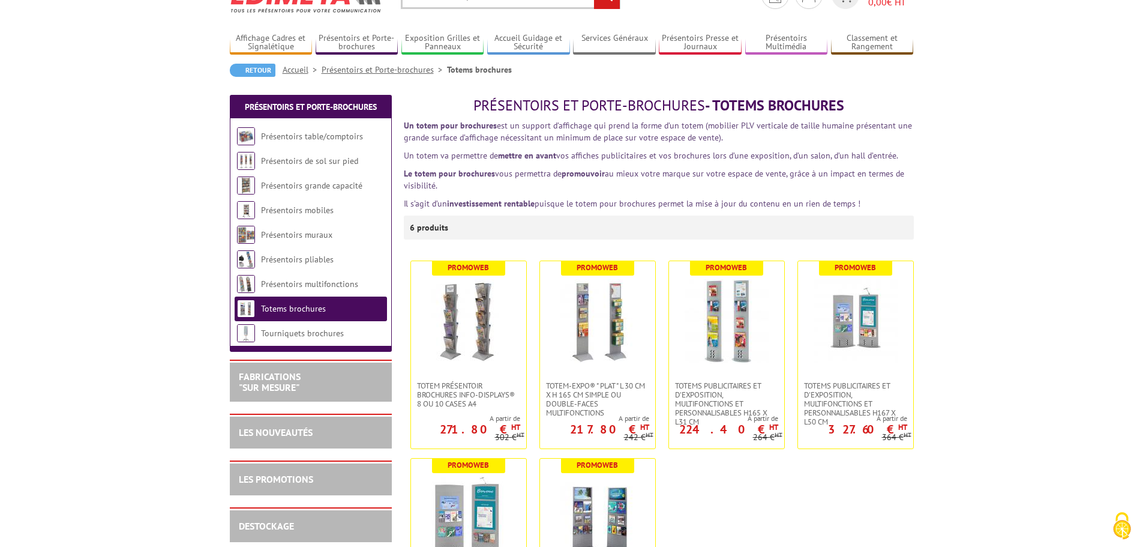
click at [457, 317] on img at bounding box center [469, 321] width 84 height 84
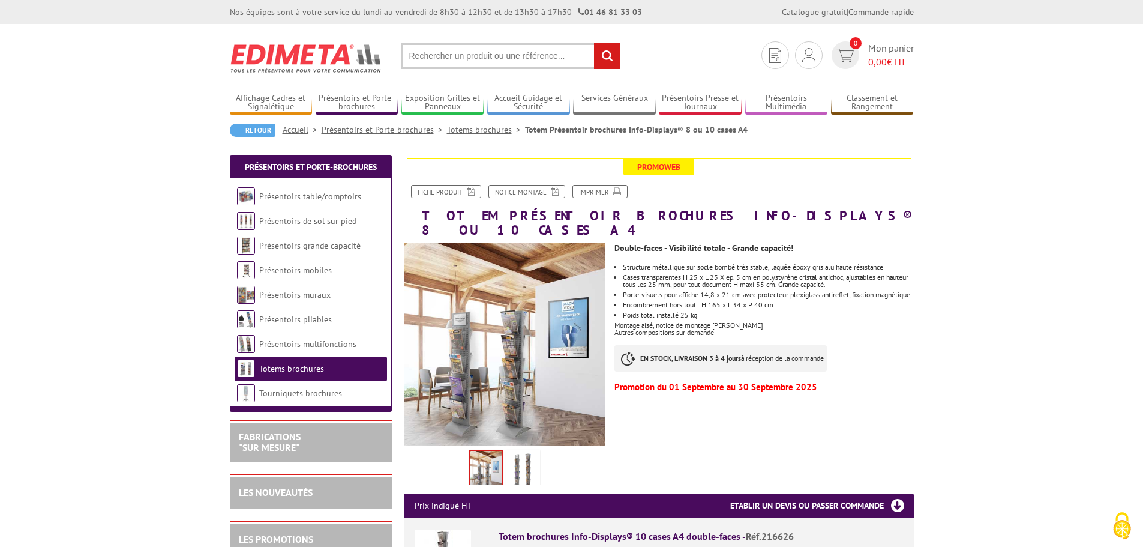
click at [518, 454] on img at bounding box center [523, 470] width 29 height 37
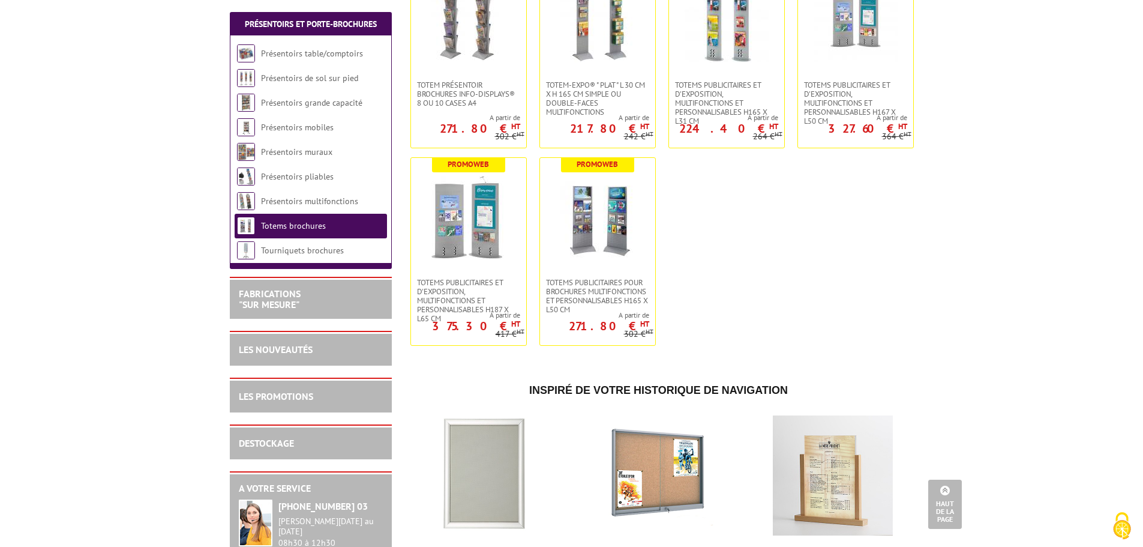
scroll to position [360, 0]
click at [296, 253] on link "Tourniquets brochures" at bounding box center [302, 250] width 83 height 11
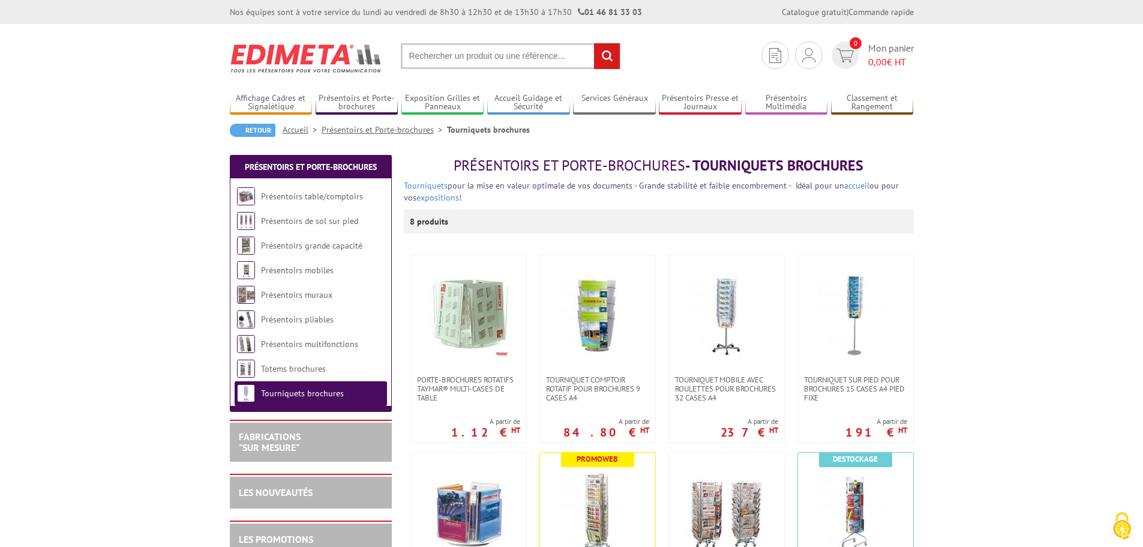
click at [276, 191] on link "Présentoirs table/comptoirs" at bounding box center [312, 196] width 102 height 11
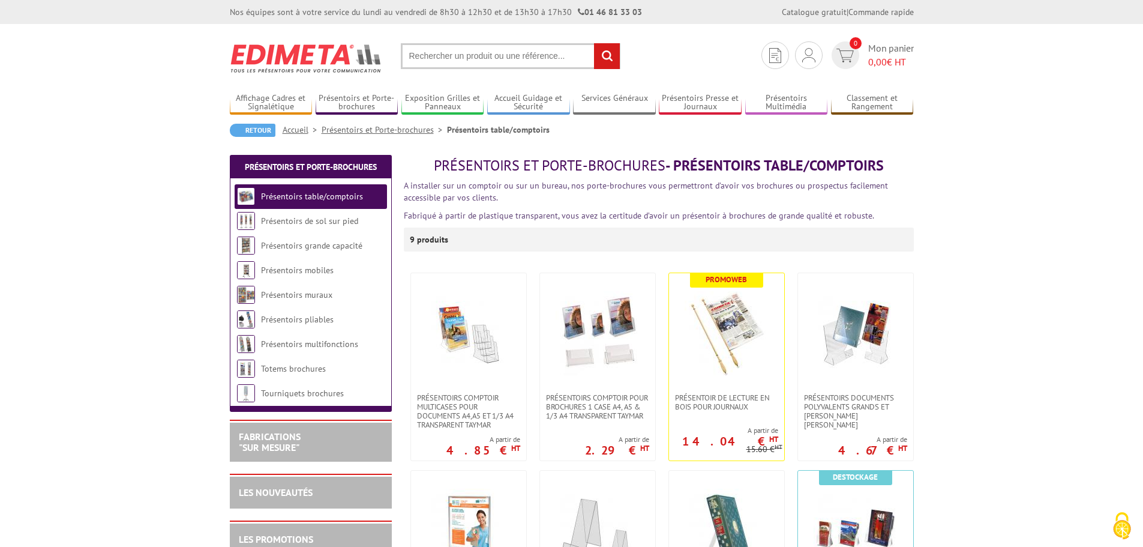
click at [291, 196] on link "Présentoirs table/comptoirs" at bounding box center [312, 196] width 102 height 11
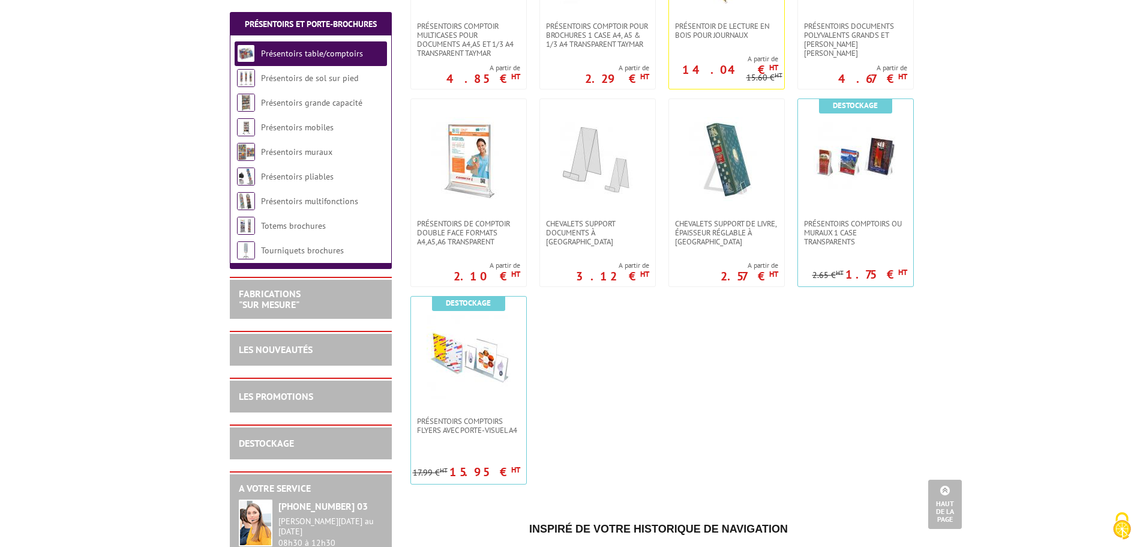
scroll to position [360, 0]
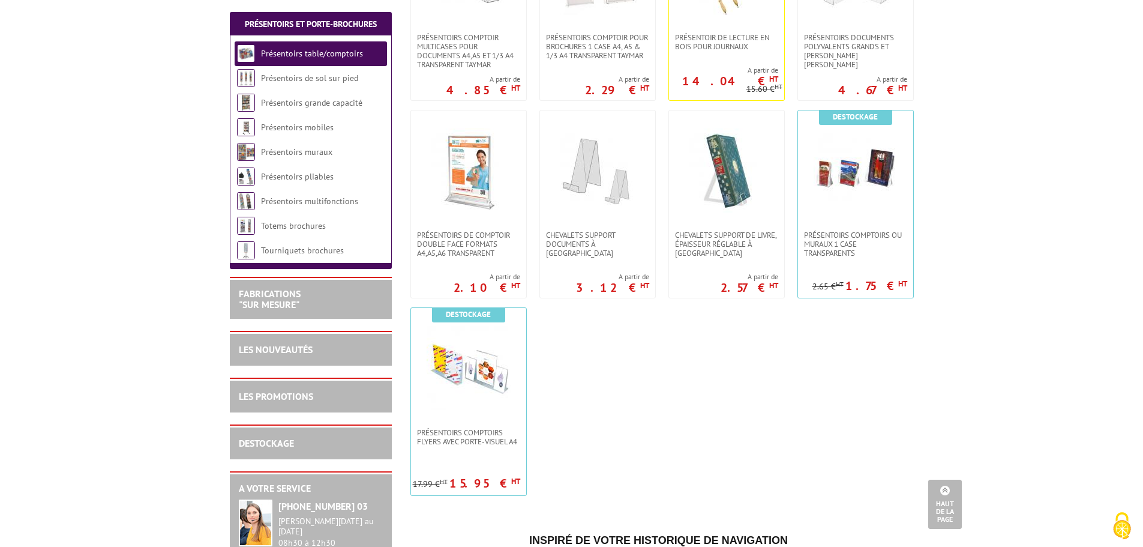
click at [706, 239] on span "CHEVALETS SUPPORT DE LIVRE, ÉPAISSEUR RÉGLABLE À [GEOGRAPHIC_DATA]" at bounding box center [726, 243] width 103 height 27
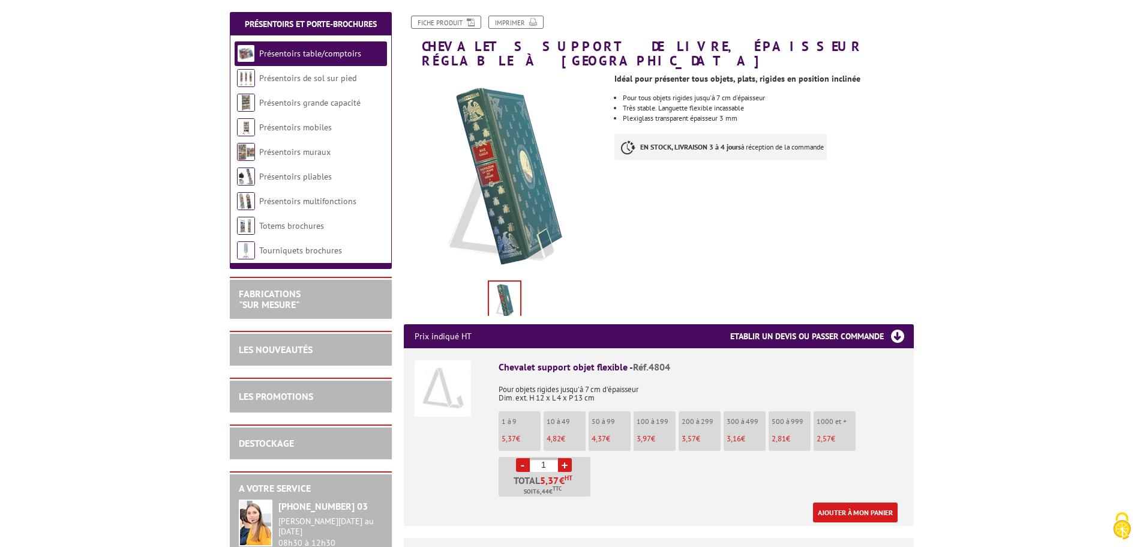
scroll to position [300, 0]
